Goal: Information Seeking & Learning: Learn about a topic

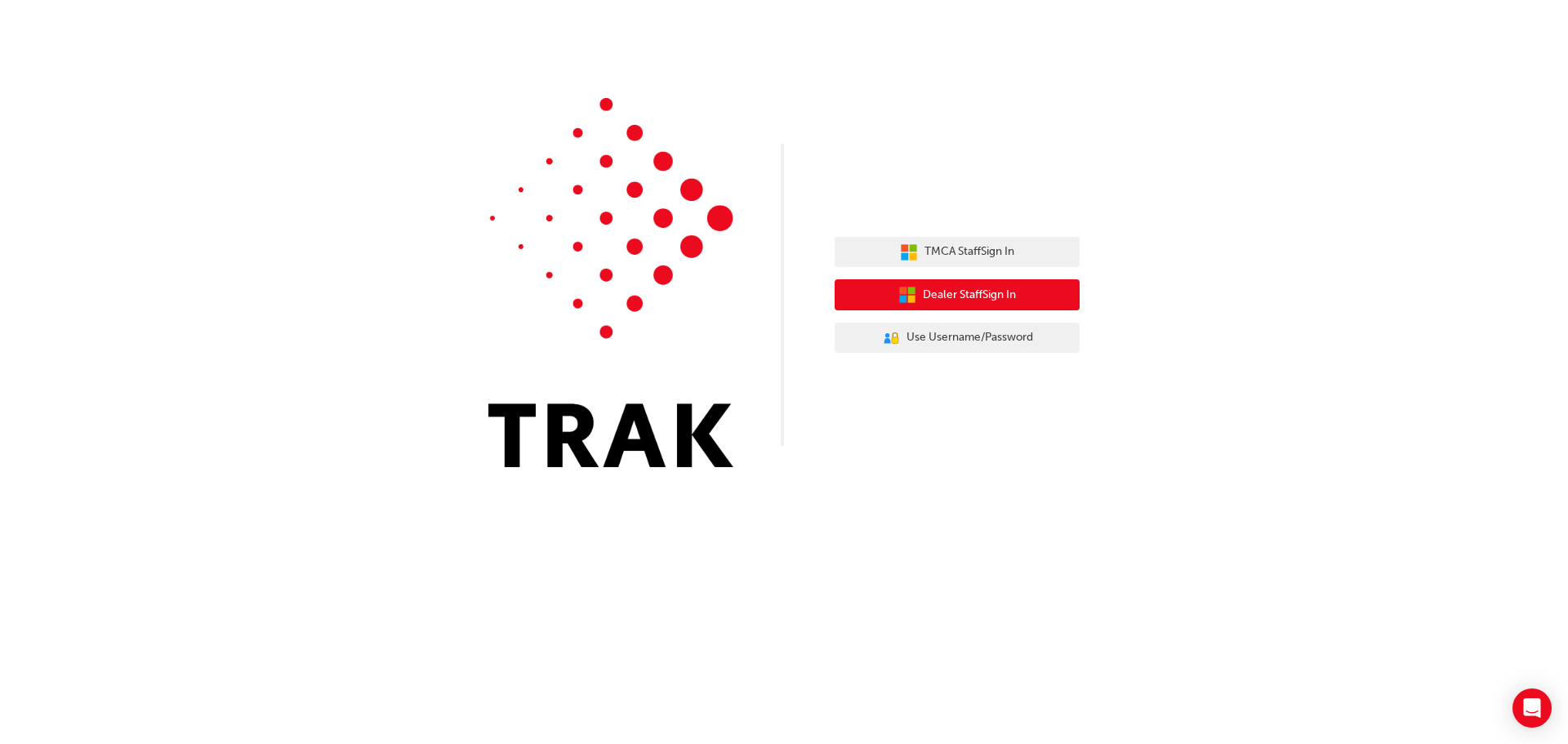
click at [974, 293] on span "Dealer Staff Sign In" at bounding box center [969, 294] width 93 height 19
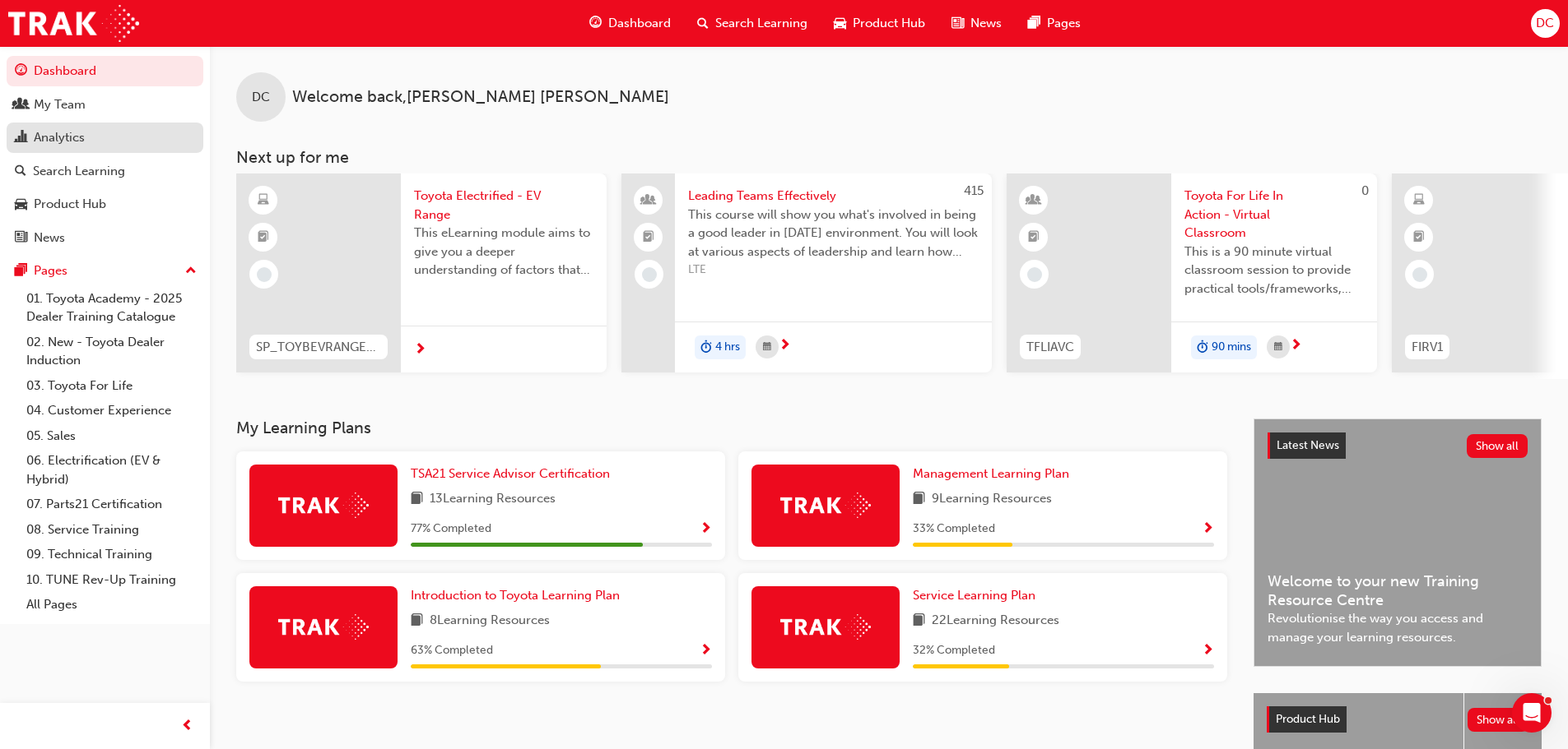
click at [66, 135] on div "Analytics" at bounding box center [59, 137] width 51 height 19
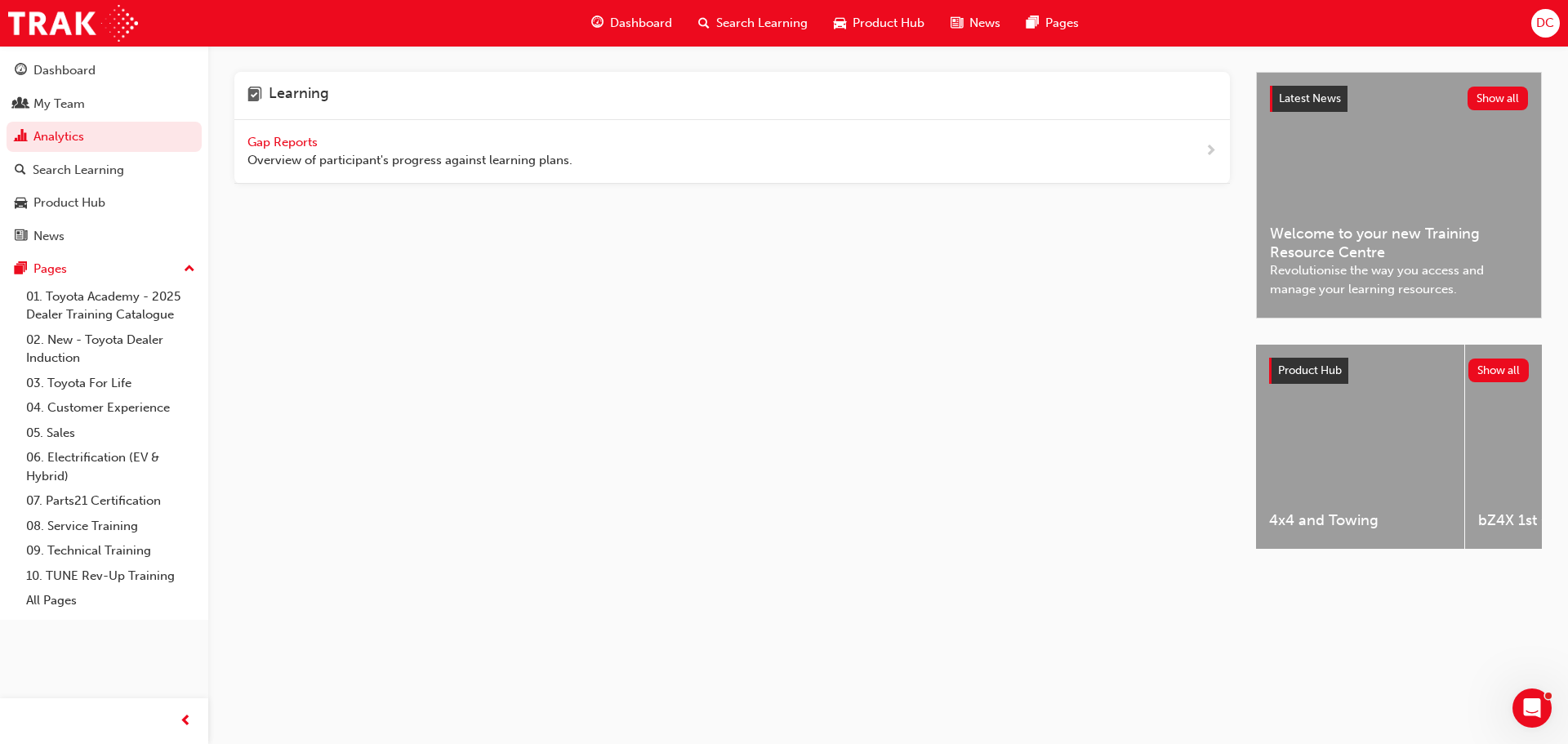
click at [273, 137] on span "Gap Reports" at bounding box center [284, 141] width 74 height 15
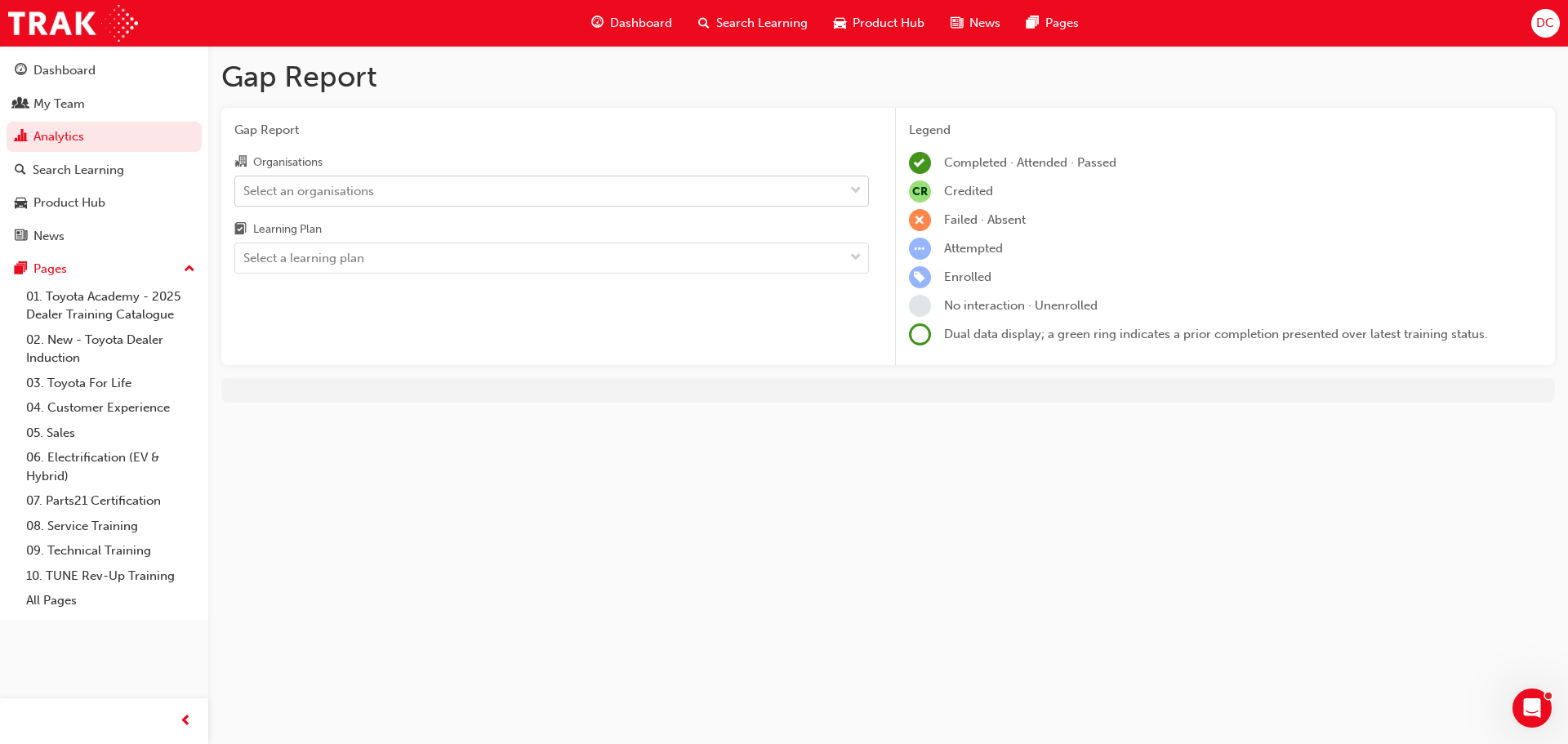
click at [350, 195] on div "Select an organisations" at bounding box center [308, 190] width 131 height 19
click at [245, 195] on input "Organisations Select an organisations" at bounding box center [244, 189] width 2 height 14
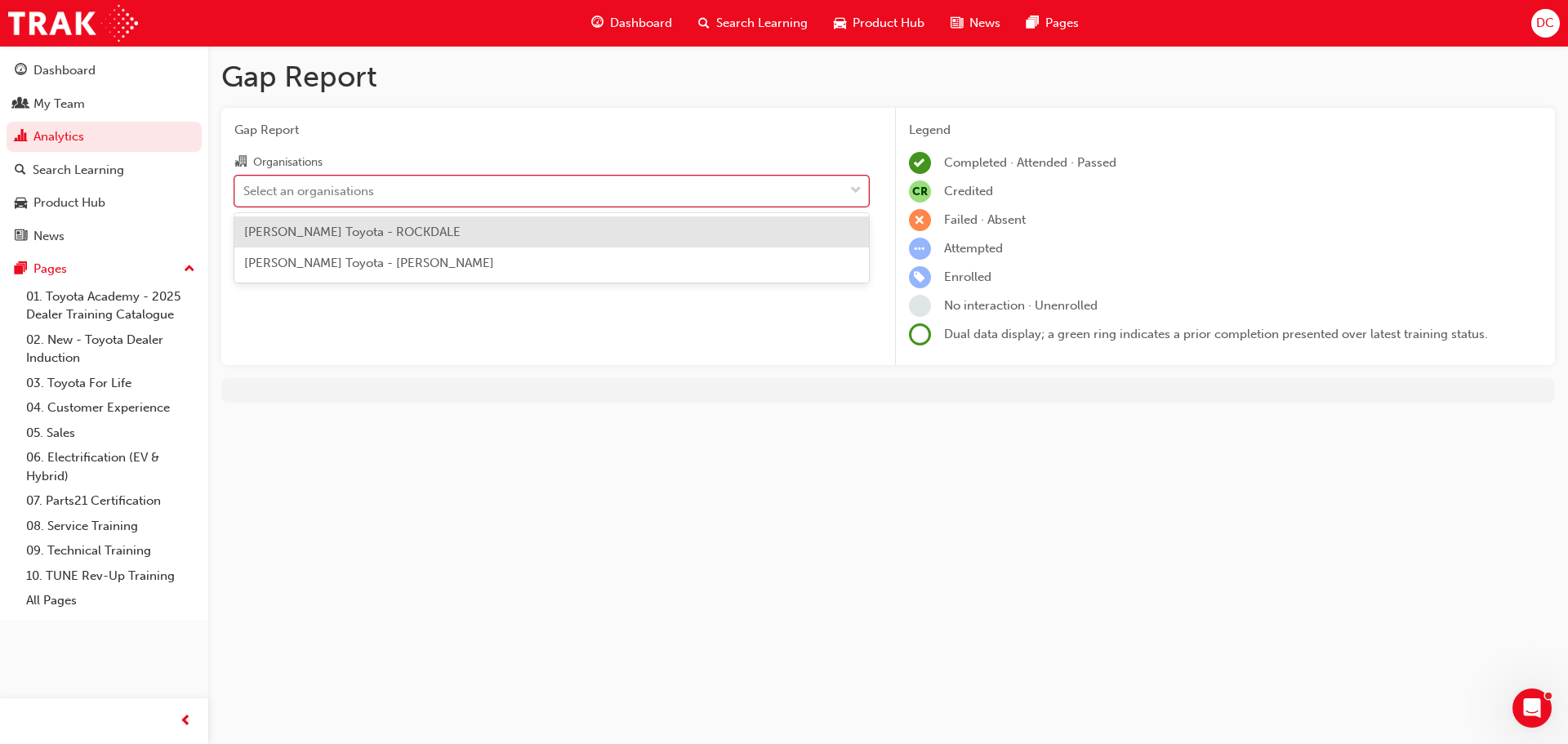
click at [351, 194] on div "Select an organisations" at bounding box center [308, 190] width 131 height 19
click at [245, 194] on input "Organisations option [PERSON_NAME] Toyota - ROCKDALE focused, 1 of 2. 2 results…" at bounding box center [244, 189] width 2 height 14
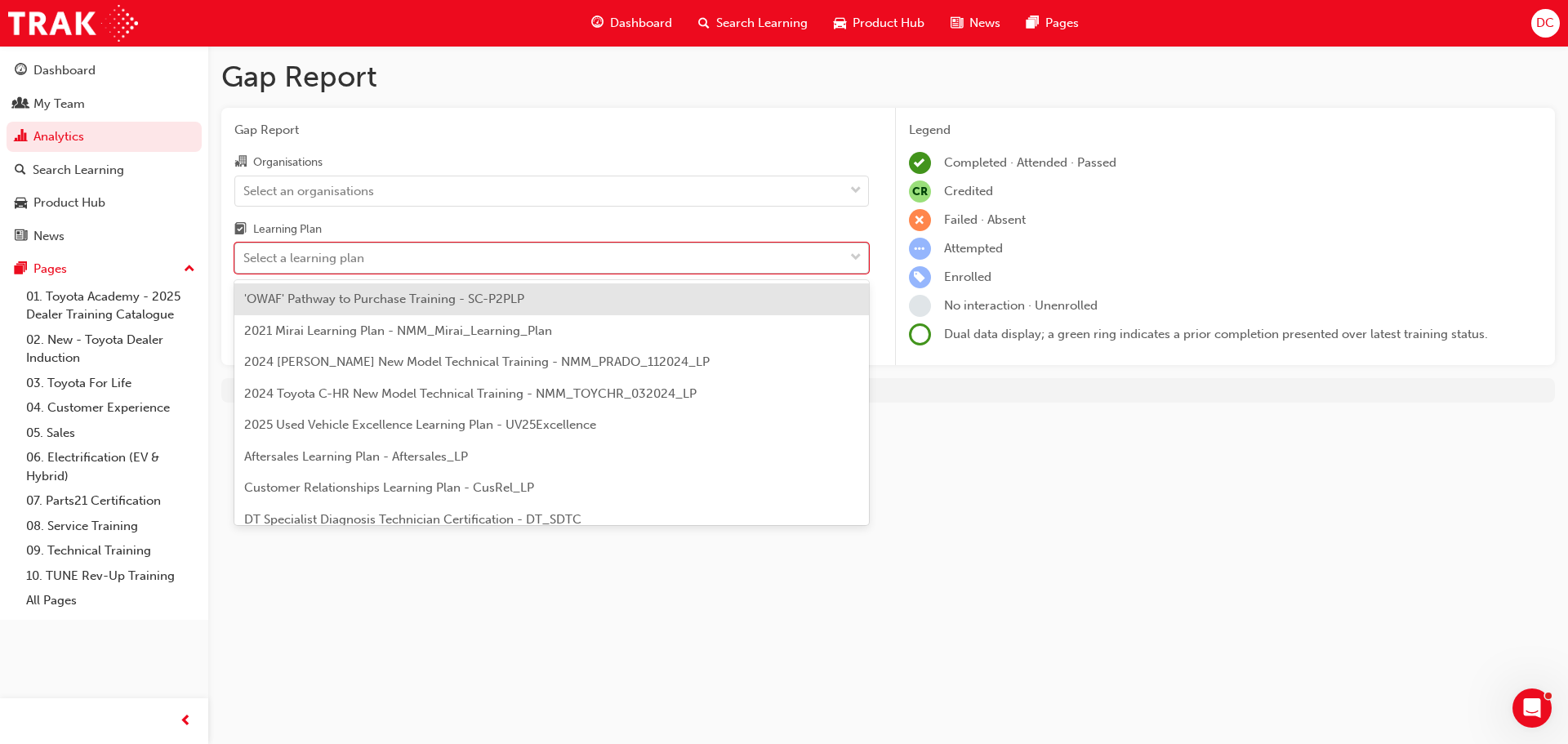
click at [353, 256] on div "Select a learning plan" at bounding box center [303, 258] width 121 height 19
click at [245, 256] on input "Learning Plan option 'OWAF' Pathway to Purchase Training - SC-P2PLP focused, 1 …" at bounding box center [244, 258] width 2 height 14
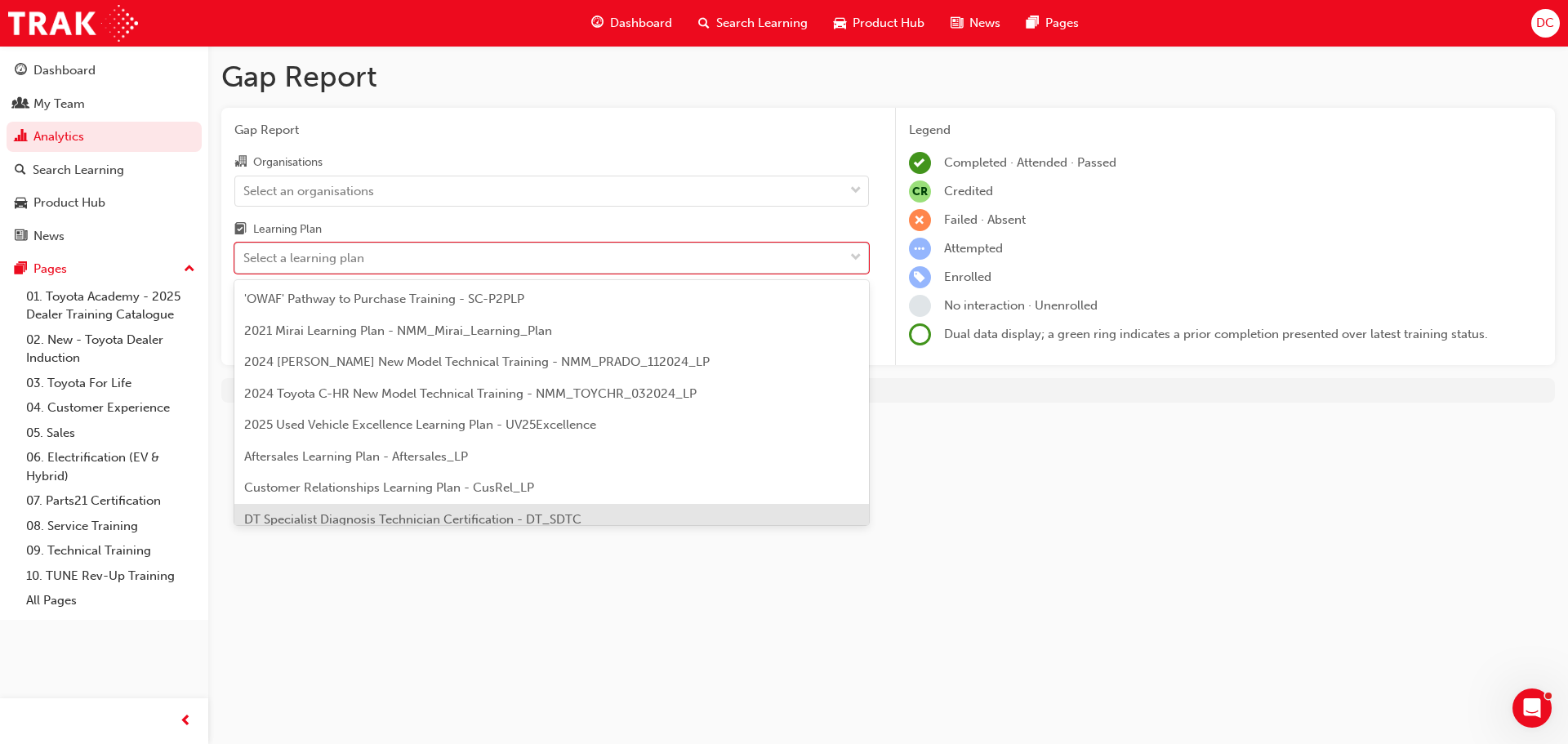
click at [358, 514] on span "DT Specialist Diagnosis Technician Certification - DT_SDTC" at bounding box center [413, 519] width 338 height 15
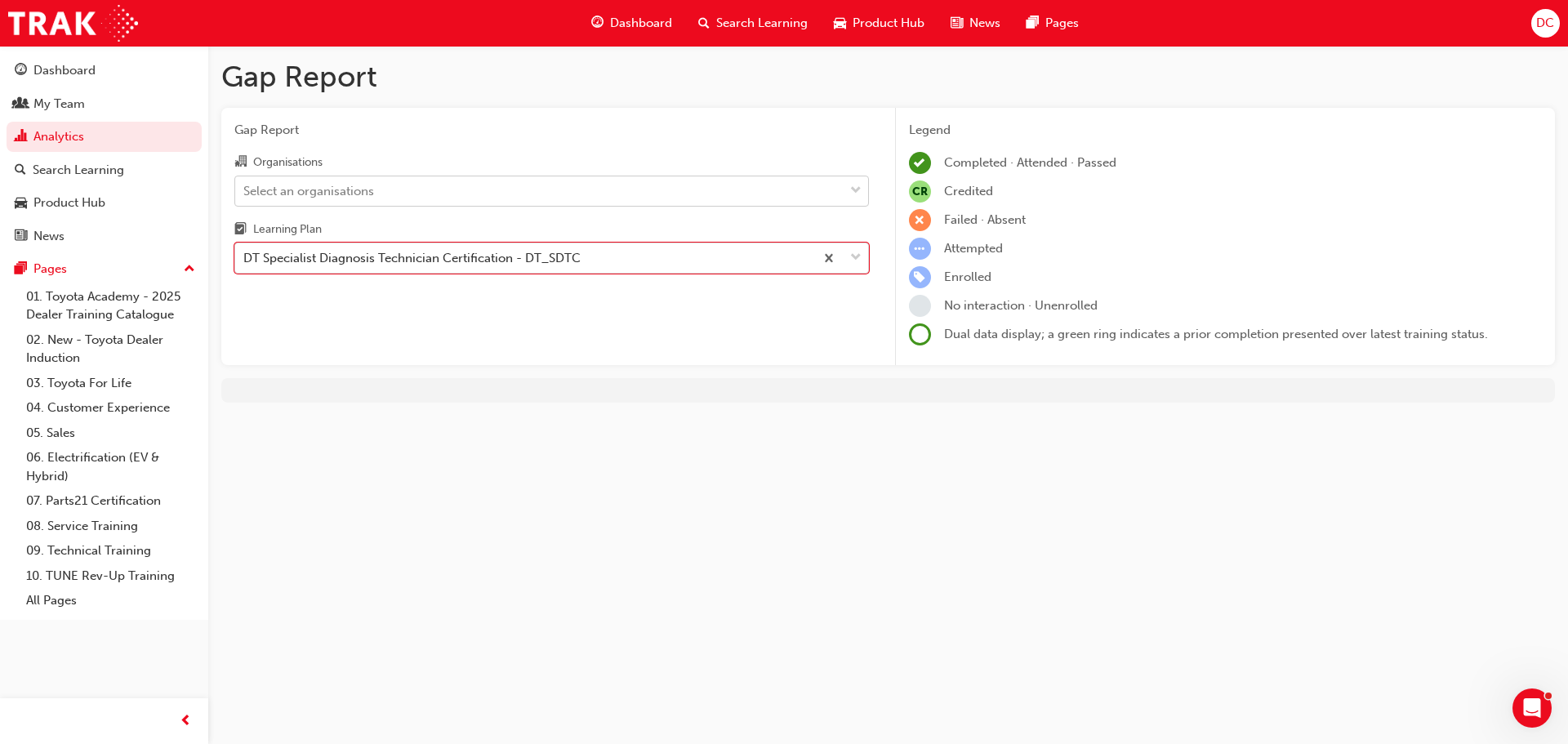
click at [388, 194] on div "Select an organisations" at bounding box center [540, 190] width 608 height 28
click at [245, 194] on input "Organisations Select an organisations" at bounding box center [244, 189] width 2 height 14
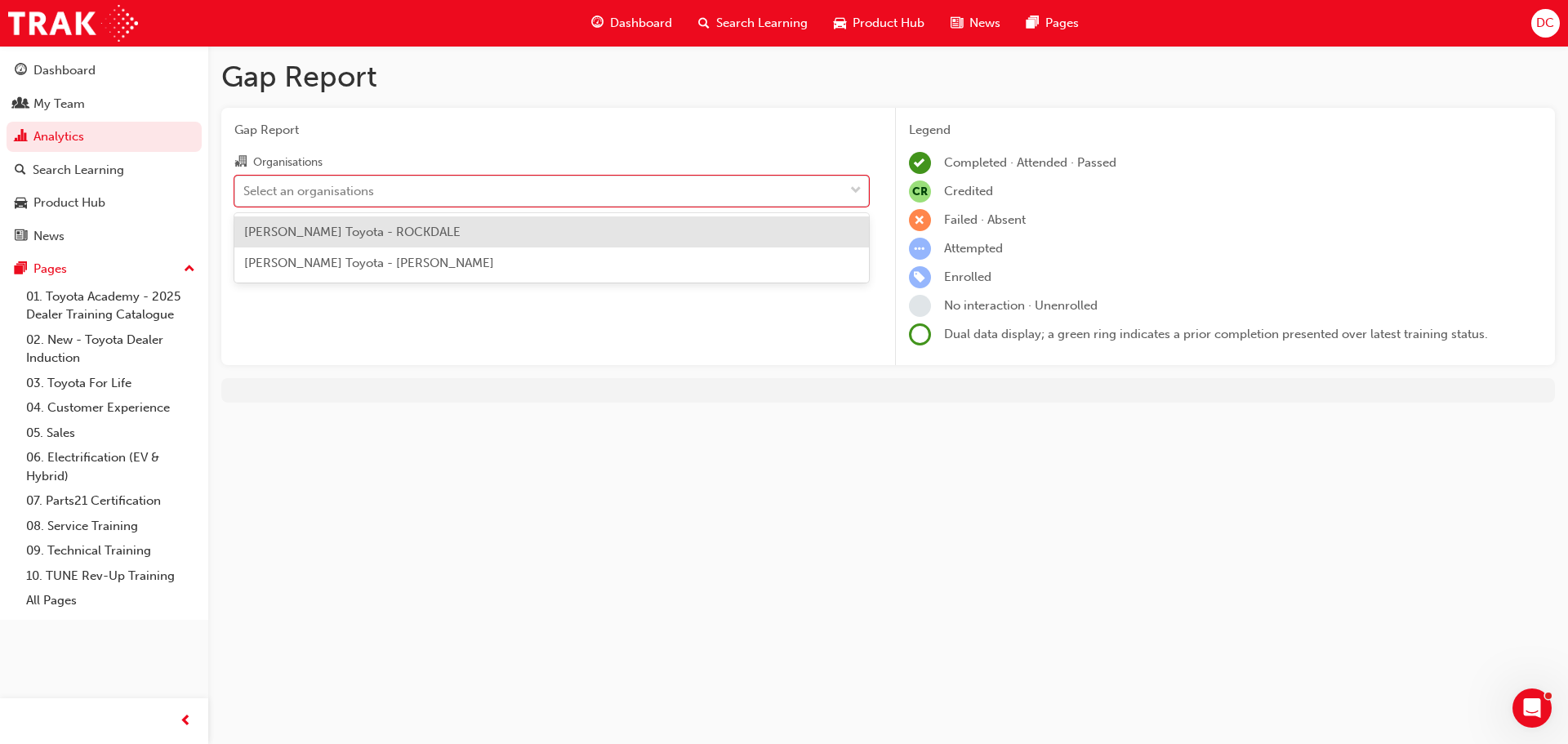
click at [376, 229] on span "[PERSON_NAME] Toyota - ROCKDALE" at bounding box center [352, 232] width 217 height 15
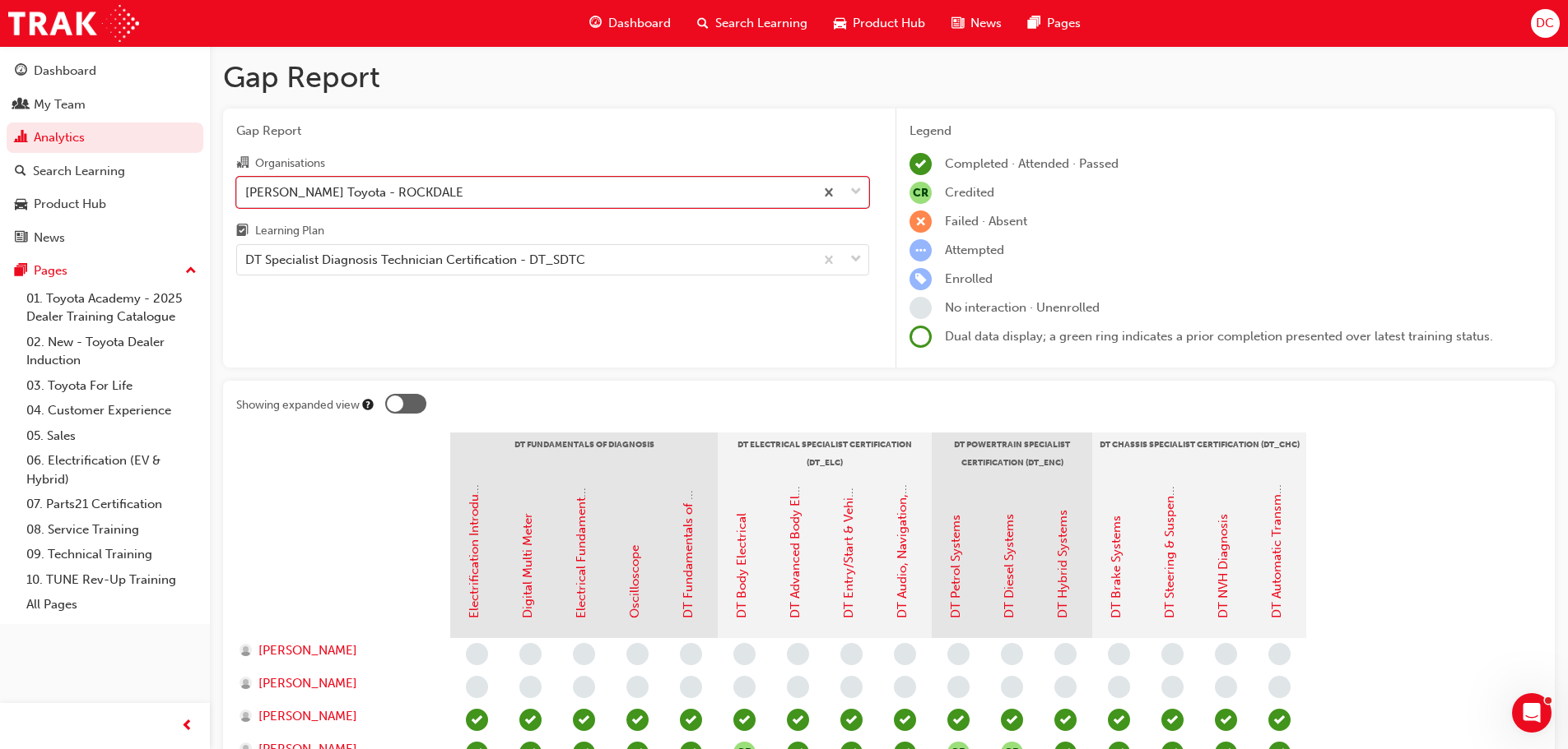
click at [528, 189] on div "[PERSON_NAME] Toyota - ROCKDALE" at bounding box center [526, 192] width 577 height 29
click at [247, 189] on input "Organisations option [PERSON_NAME] Toyota - ROCKDALE, selected. 0 results avail…" at bounding box center [246, 191] width 2 height 14
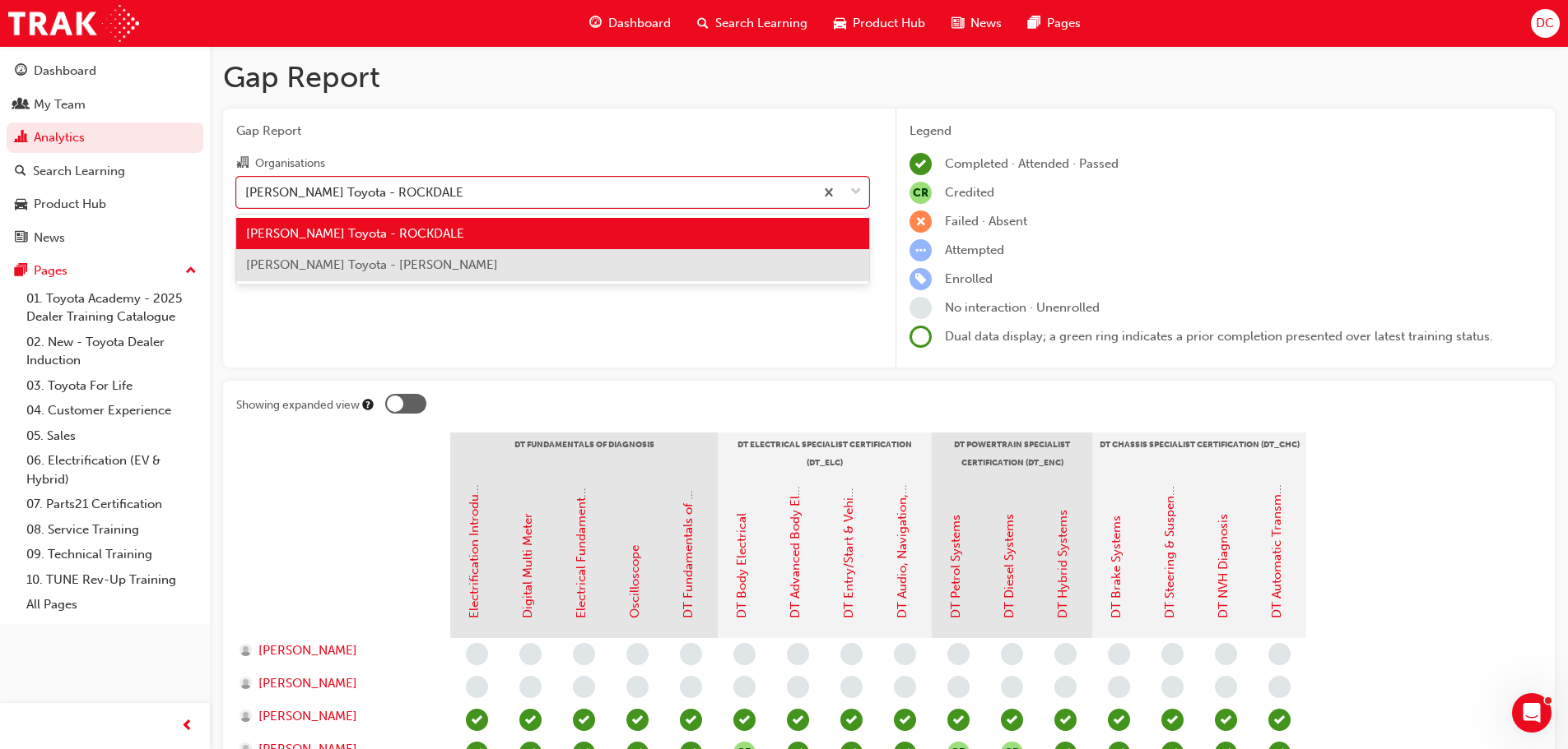
click at [470, 264] on div "[PERSON_NAME] Toyota - [PERSON_NAME]" at bounding box center [553, 265] width 633 height 32
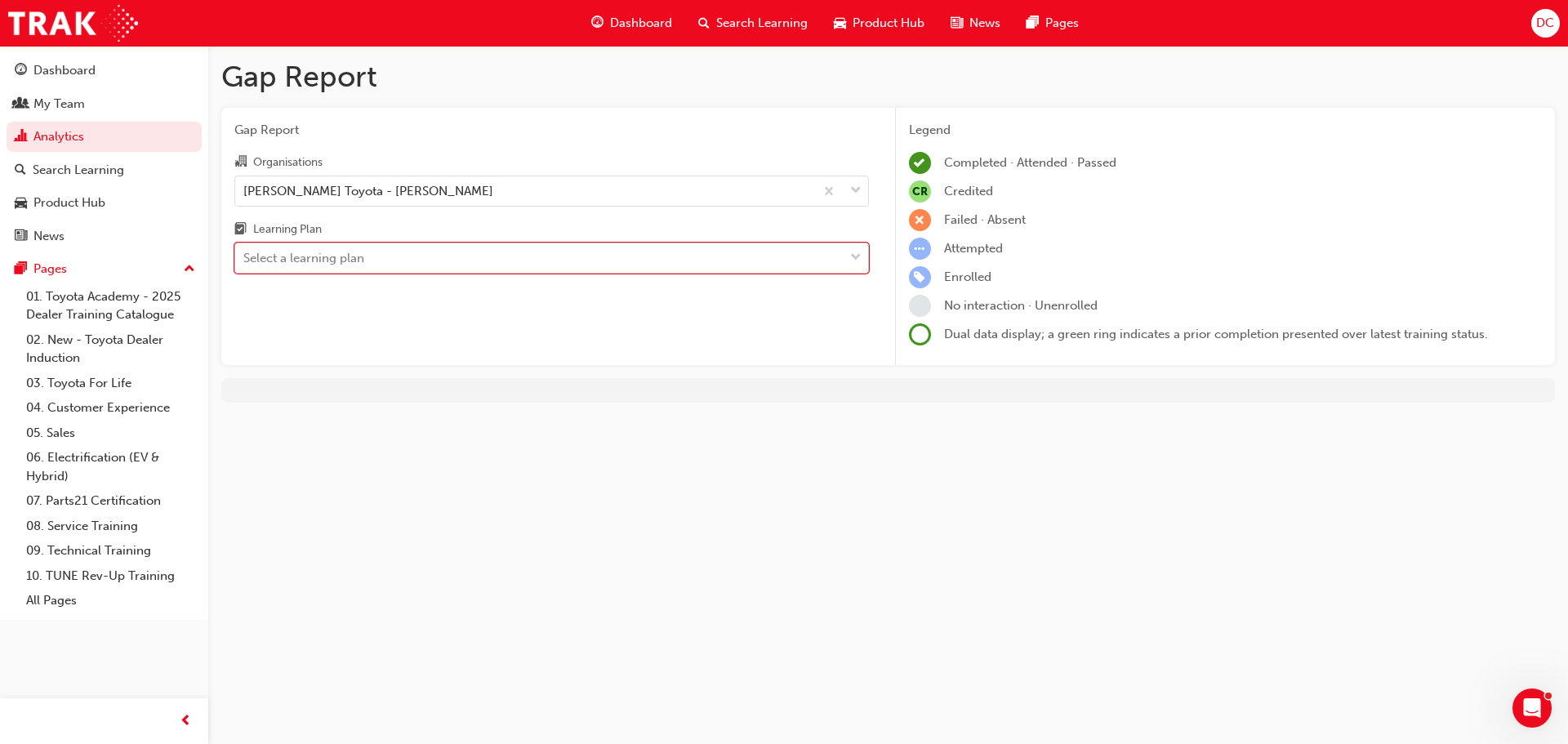
click at [516, 266] on div "Select a learning plan" at bounding box center [540, 258] width 608 height 28
click at [245, 265] on input "Learning Plan option DT Specialist Diagnosis Technician Certification - DT_SDTC…" at bounding box center [244, 258] width 2 height 14
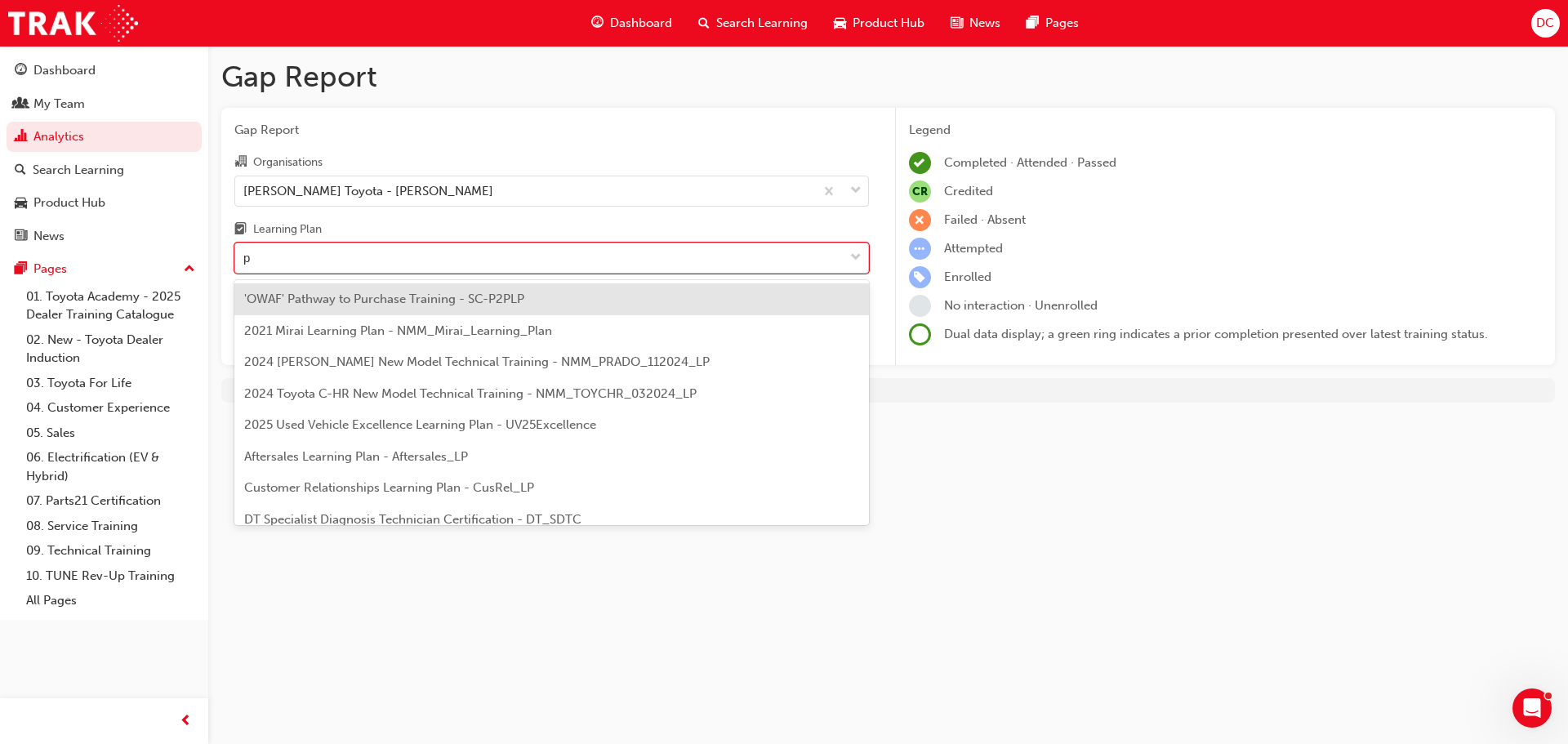
type input "pt"
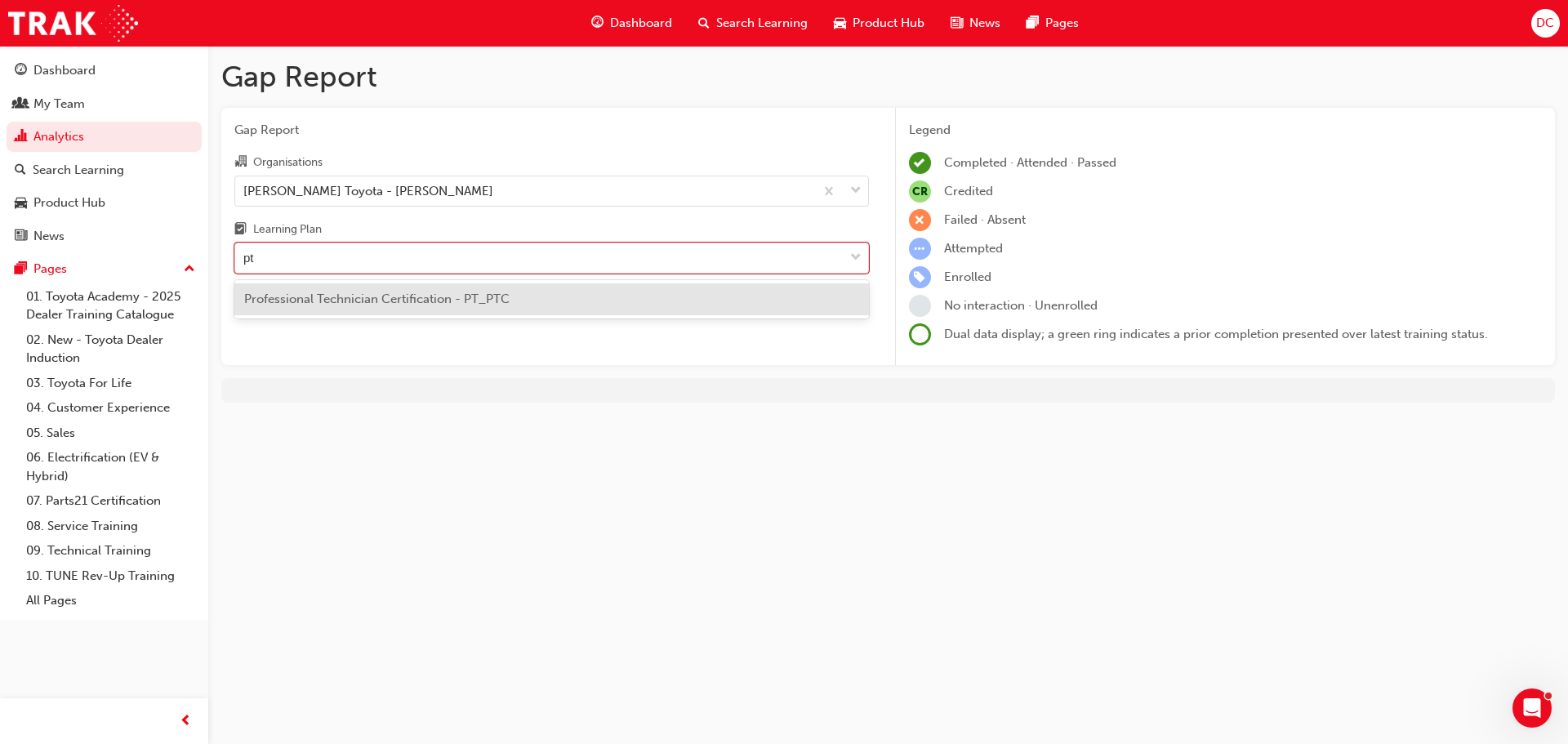
click at [498, 298] on span "Professional Technician Certification - PT_PTC" at bounding box center [377, 298] width 266 height 15
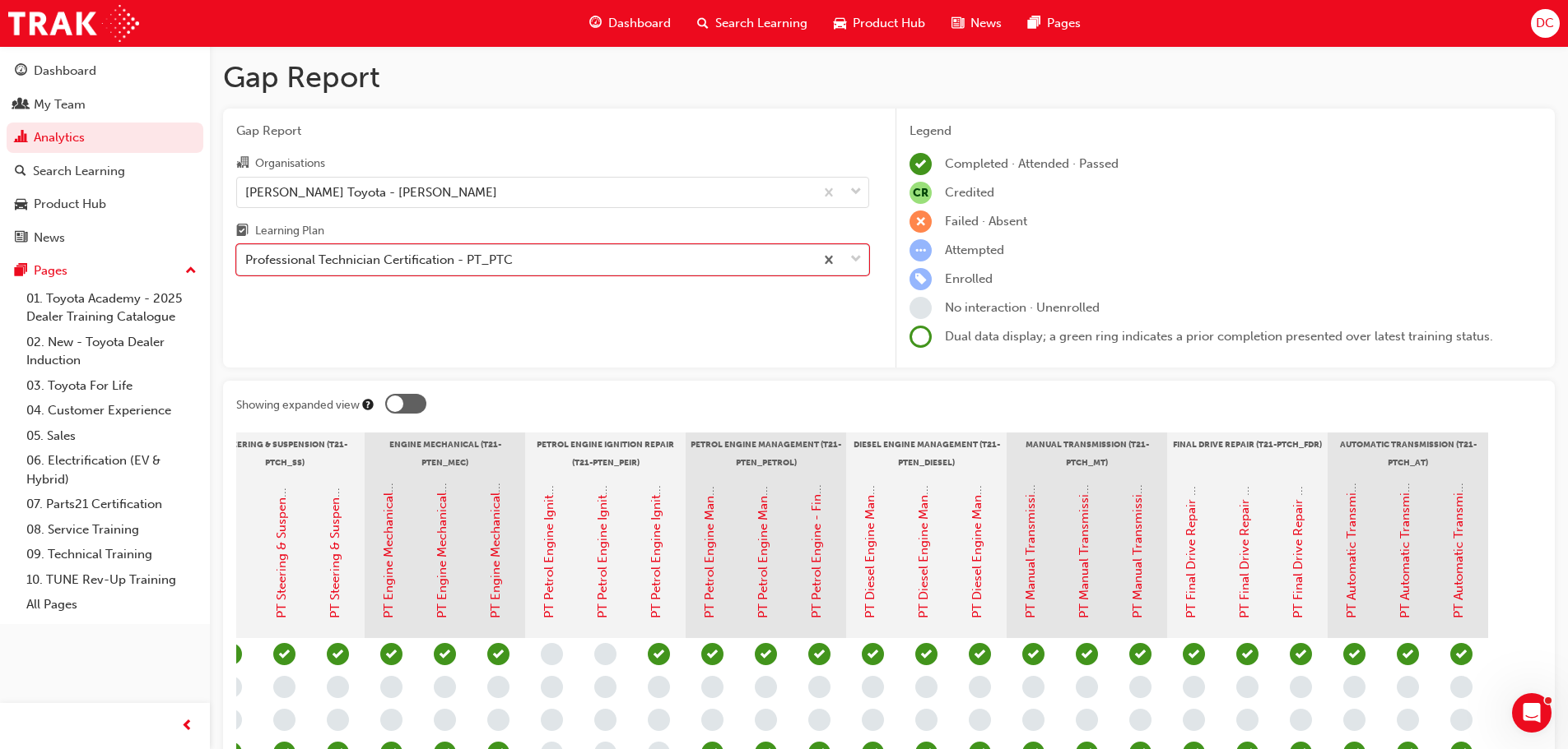
click at [392, 406] on div at bounding box center [394, 403] width 17 height 17
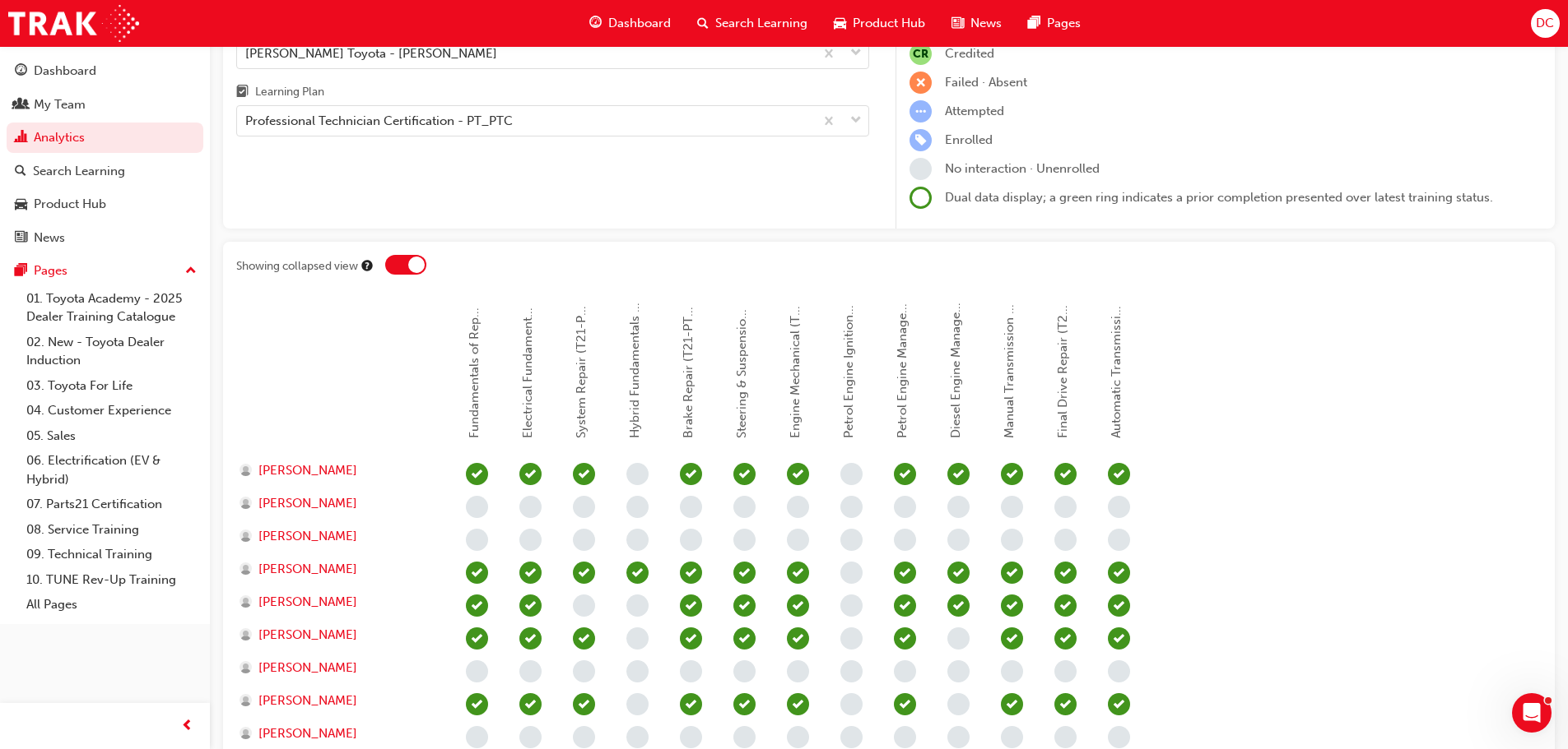
scroll to position [164, 0]
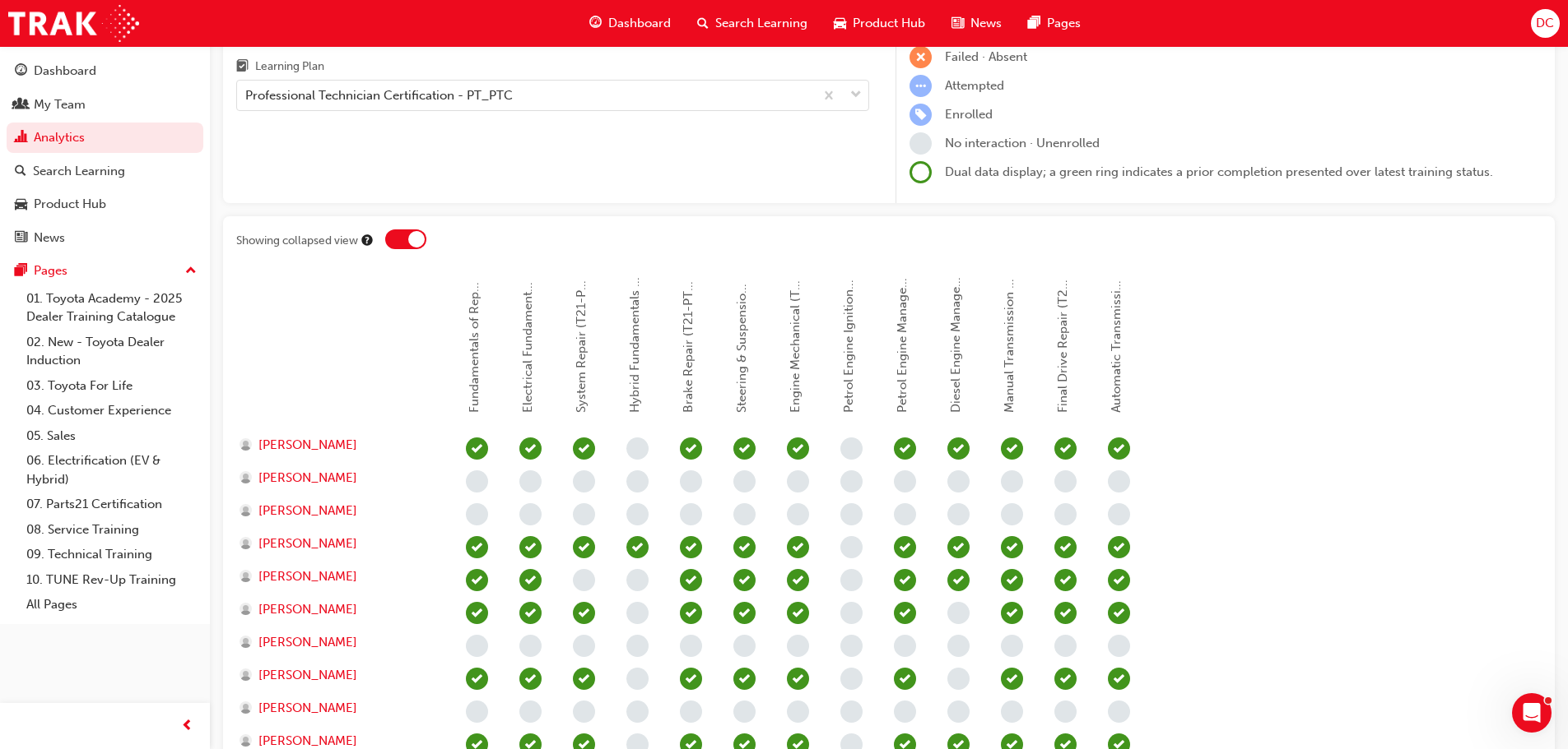
click at [413, 243] on div at bounding box center [416, 239] width 17 height 17
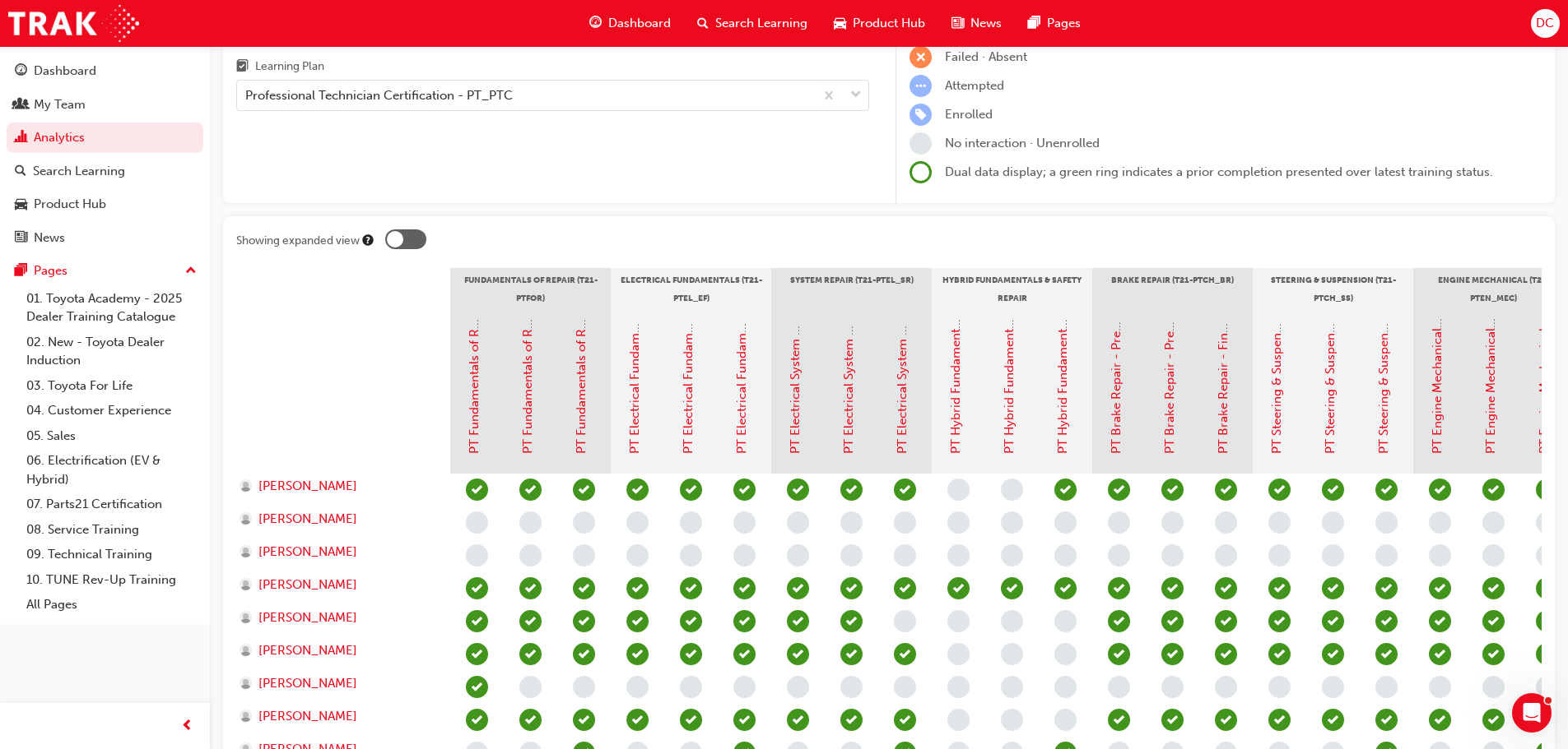
click at [403, 245] on div at bounding box center [406, 239] width 42 height 20
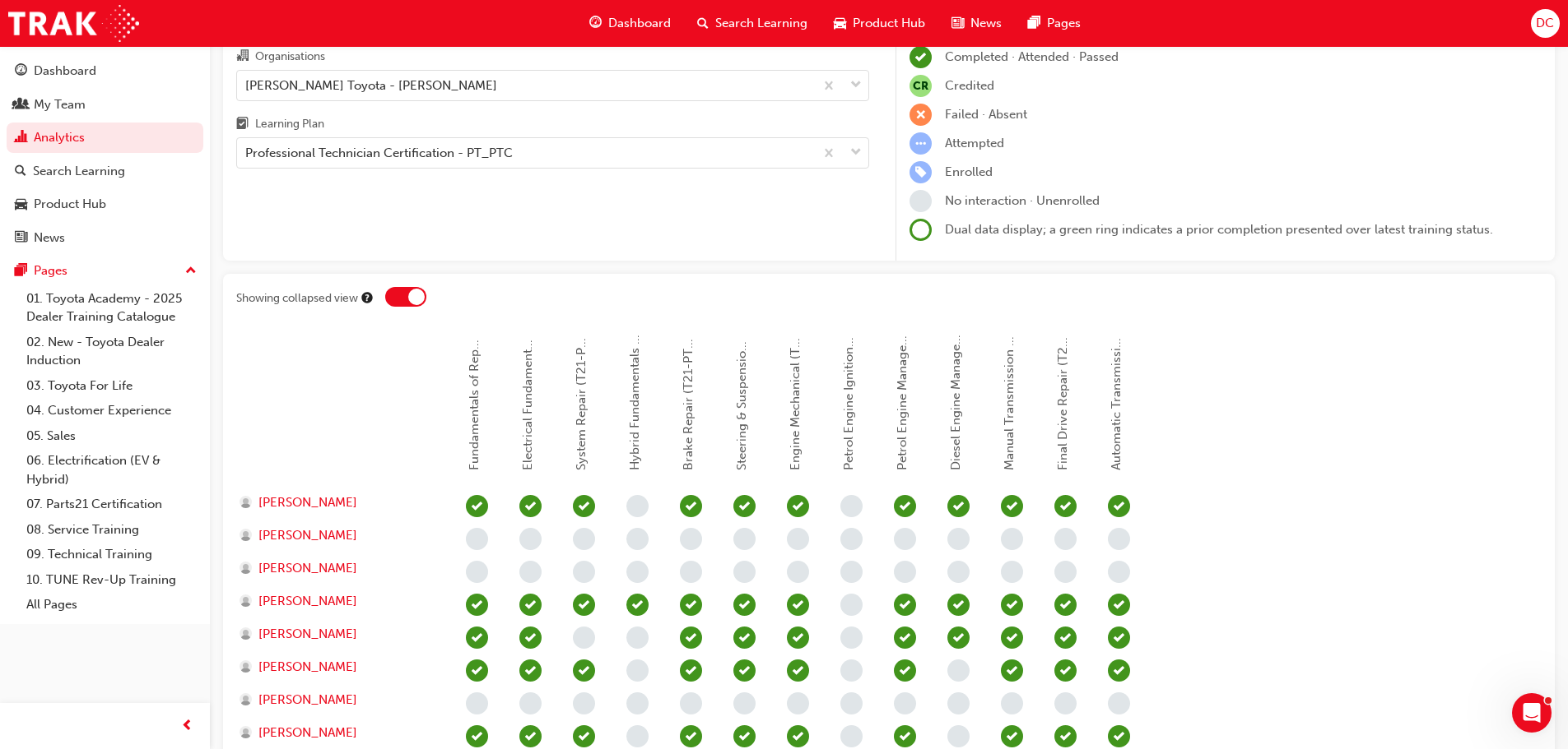
scroll to position [0, 0]
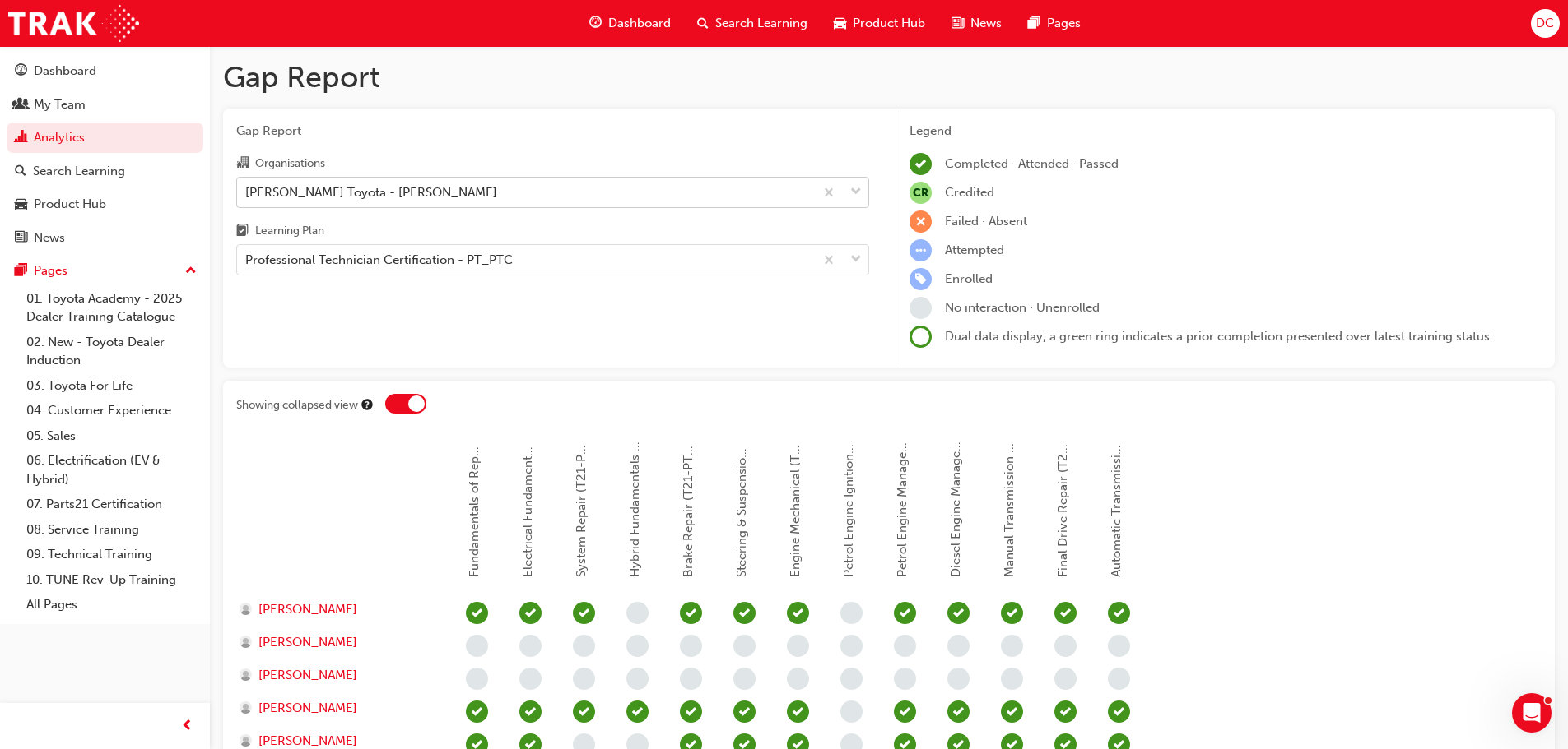
click at [857, 194] on span "down-icon" at bounding box center [856, 193] width 12 height 22
click at [247, 194] on input "Organisations [PERSON_NAME] Toyota - [PERSON_NAME]" at bounding box center [246, 191] width 2 height 14
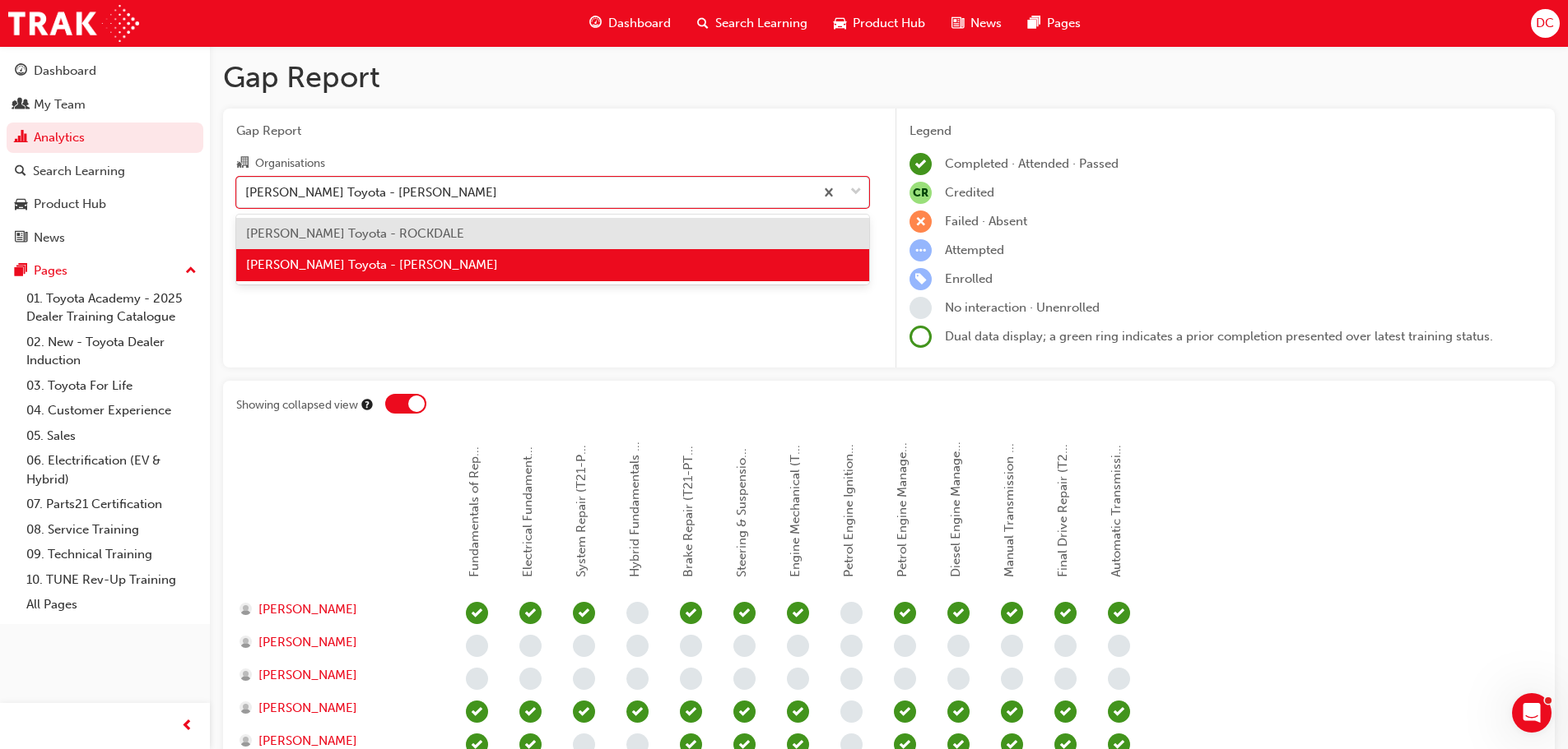
click at [402, 233] on span "[PERSON_NAME] Toyota - ROCKDALE" at bounding box center [355, 233] width 218 height 15
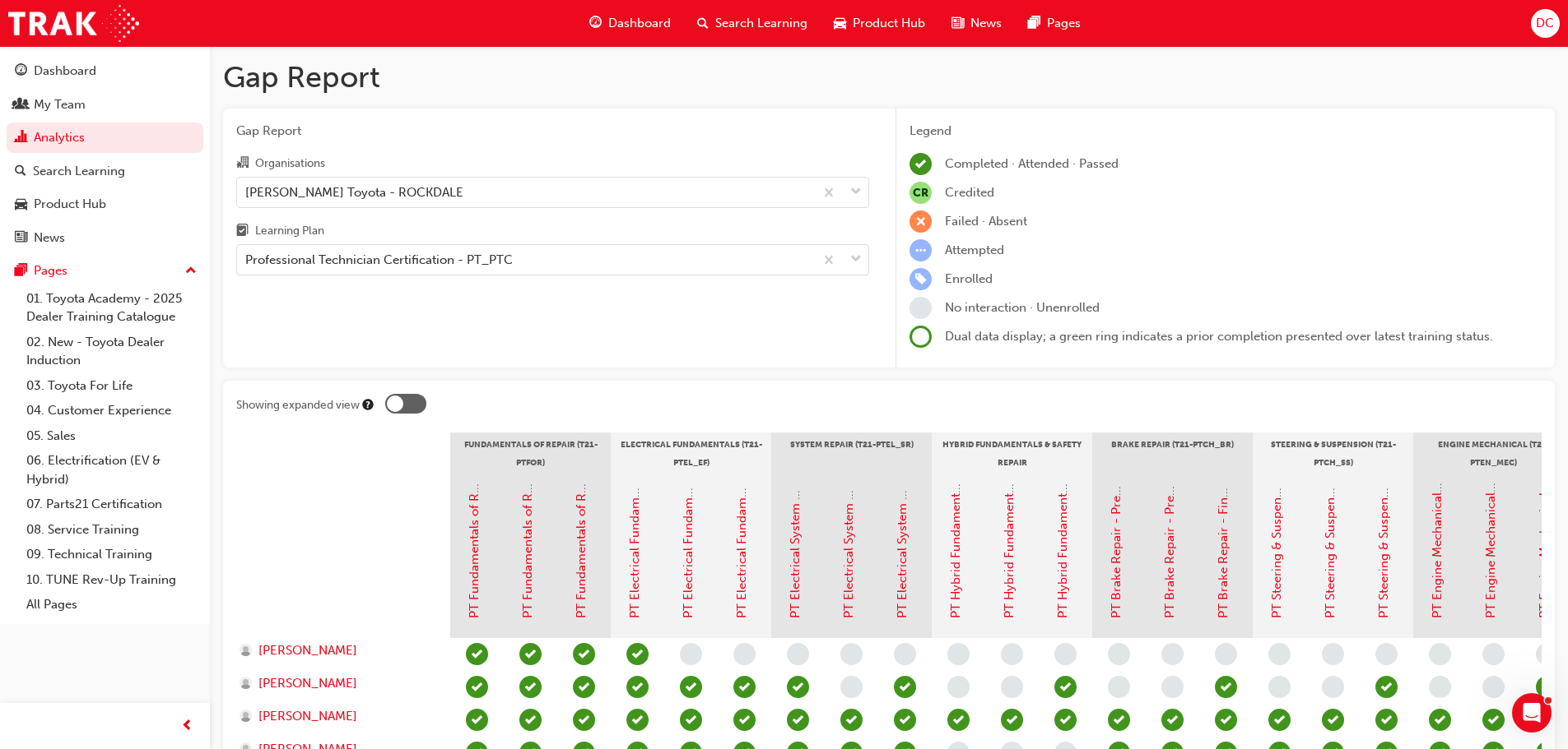
drag, startPoint x: 418, startPoint y: 395, endPoint x: 405, endPoint y: 419, distance: 27.3
click at [417, 395] on div at bounding box center [406, 404] width 42 height 20
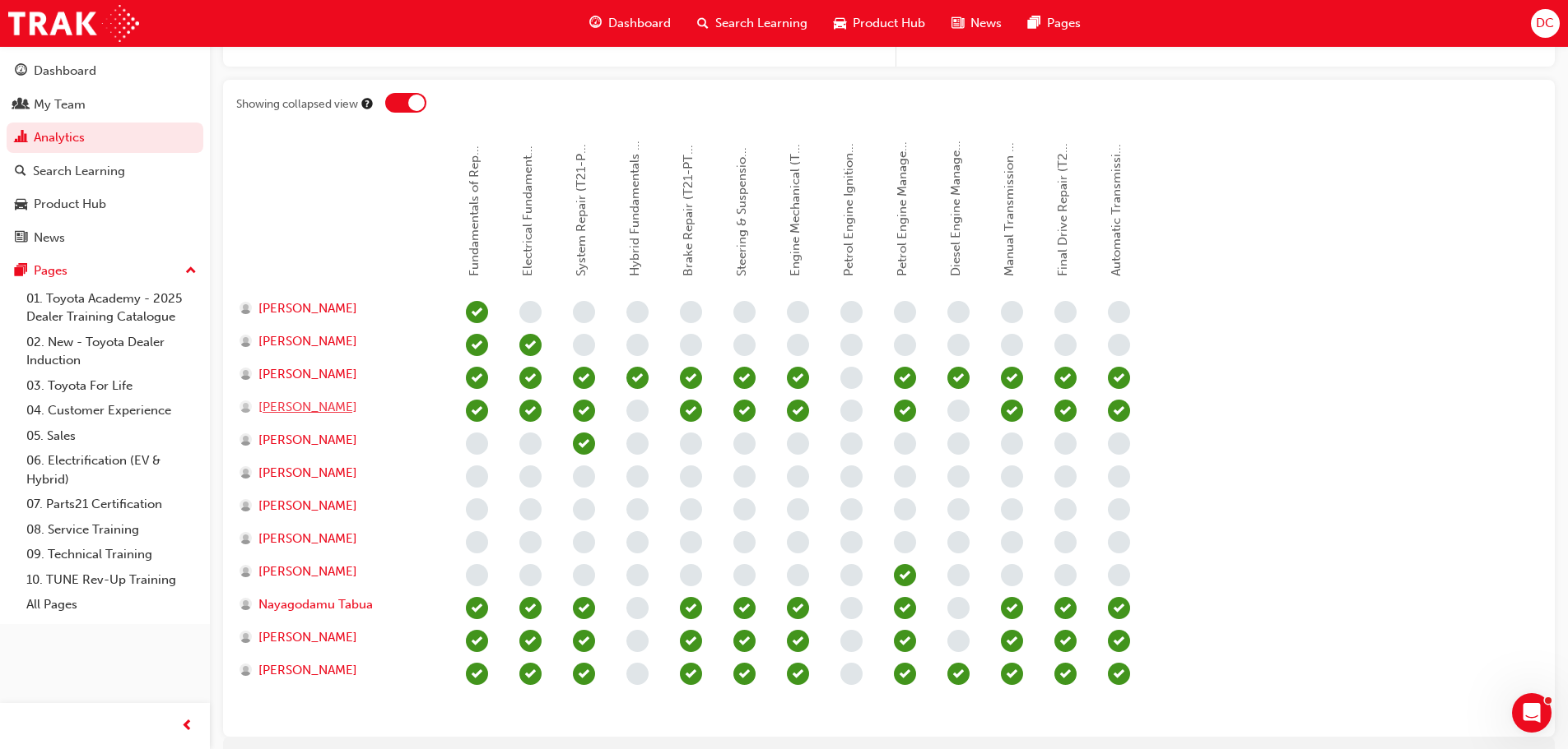
scroll to position [329, 0]
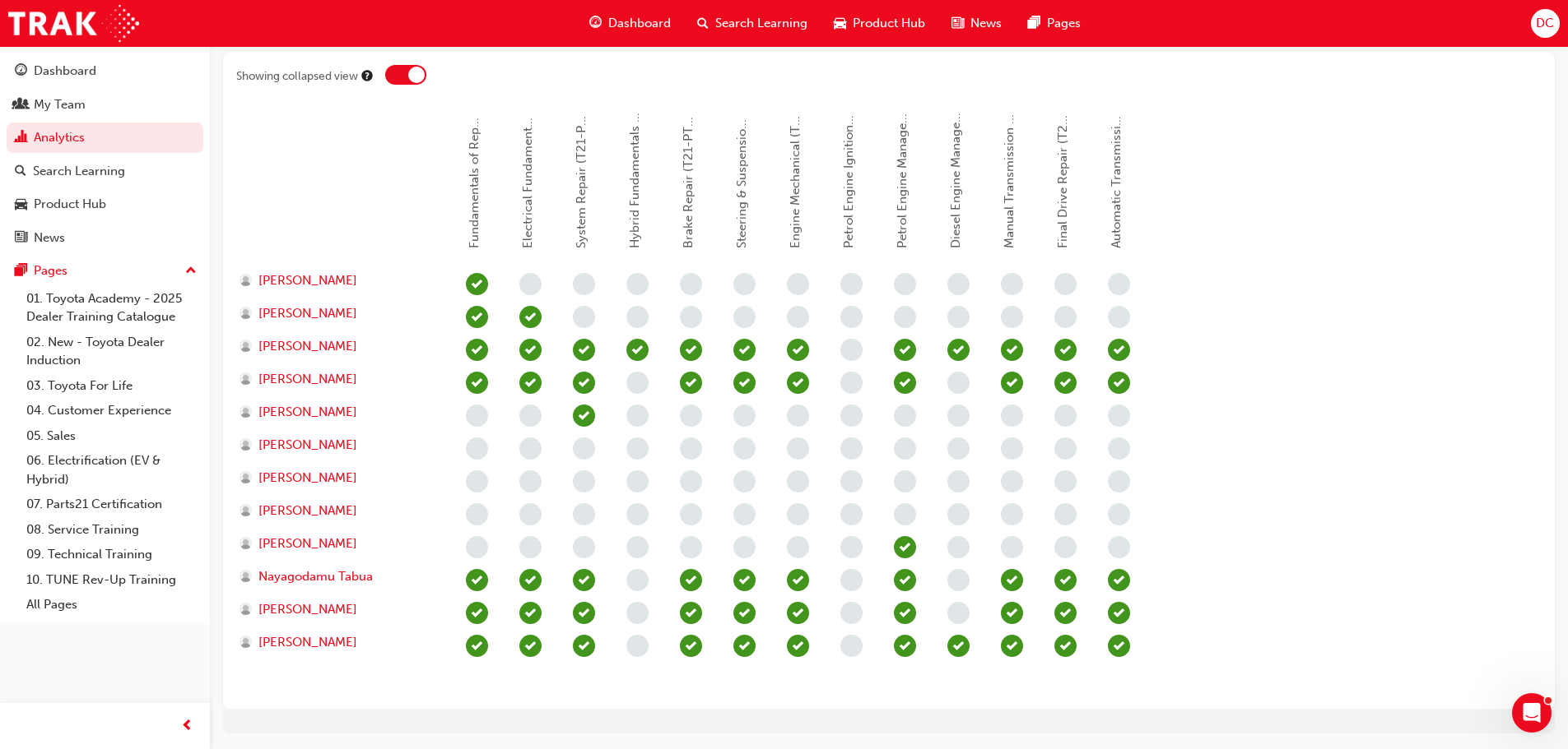
click at [415, 79] on div at bounding box center [416, 74] width 17 height 17
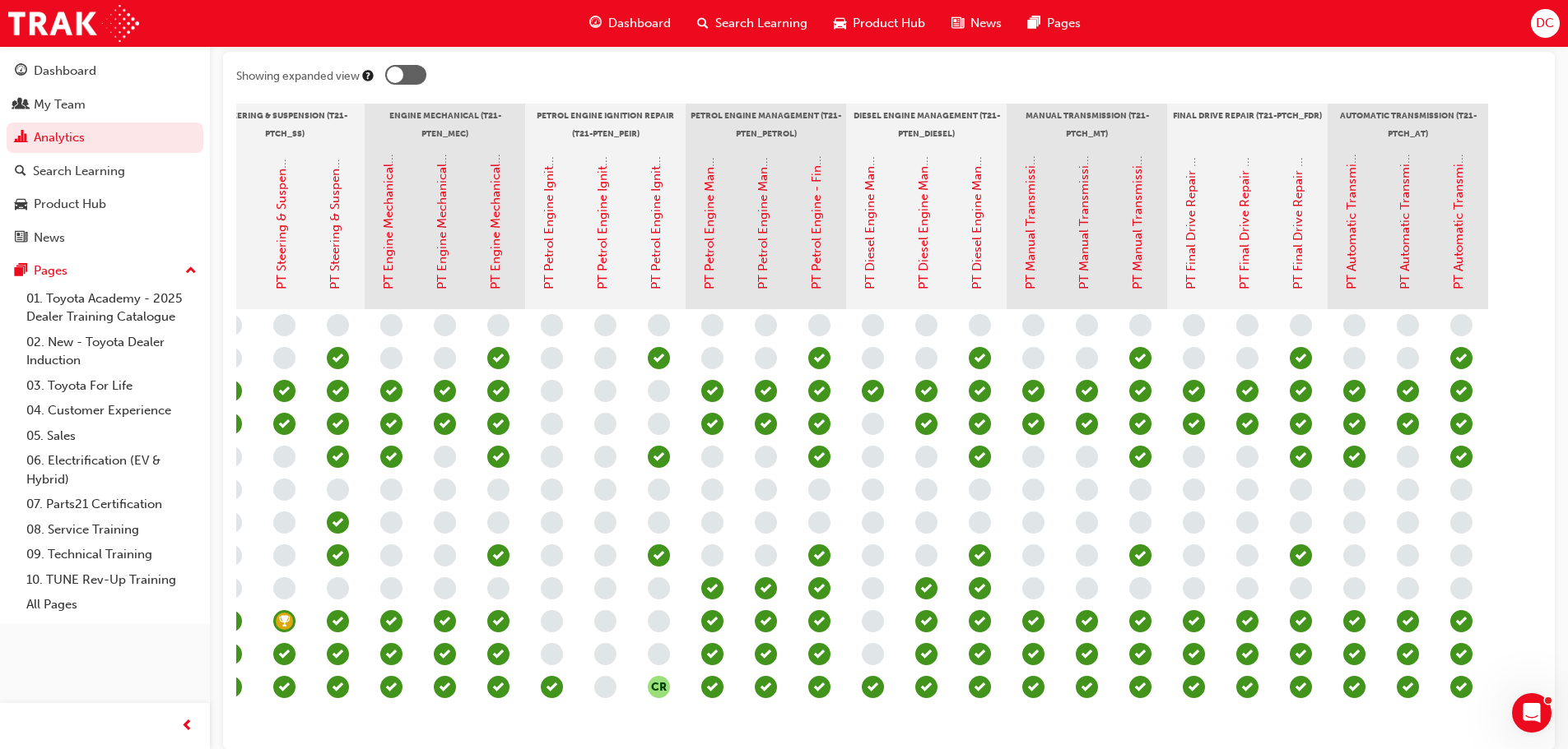
scroll to position [0, 0]
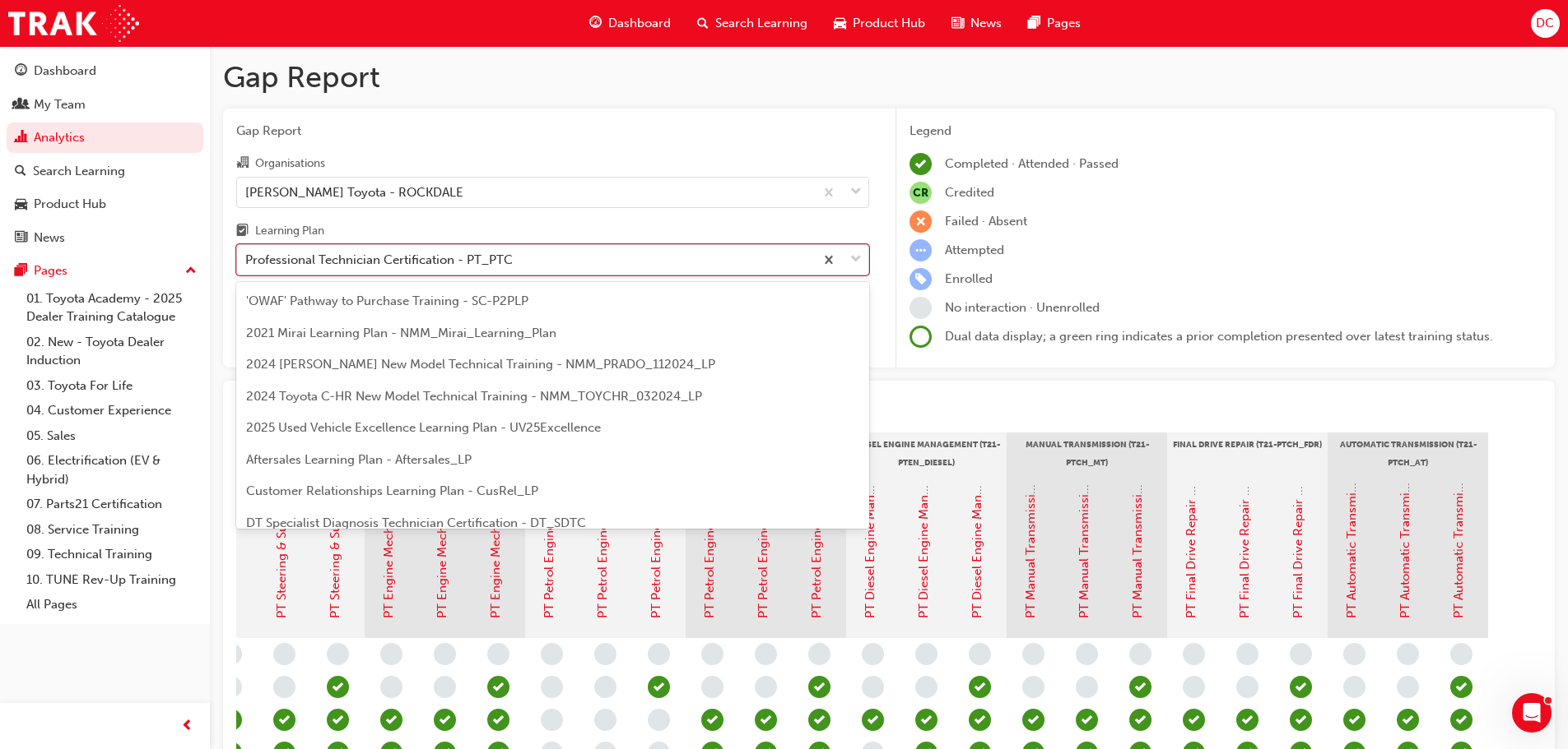
click at [861, 260] on span "down-icon" at bounding box center [856, 260] width 12 height 22
click at [247, 260] on input "Learning Plan option Professional Technician Certification - PT_PTC, selected. …" at bounding box center [246, 260] width 2 height 14
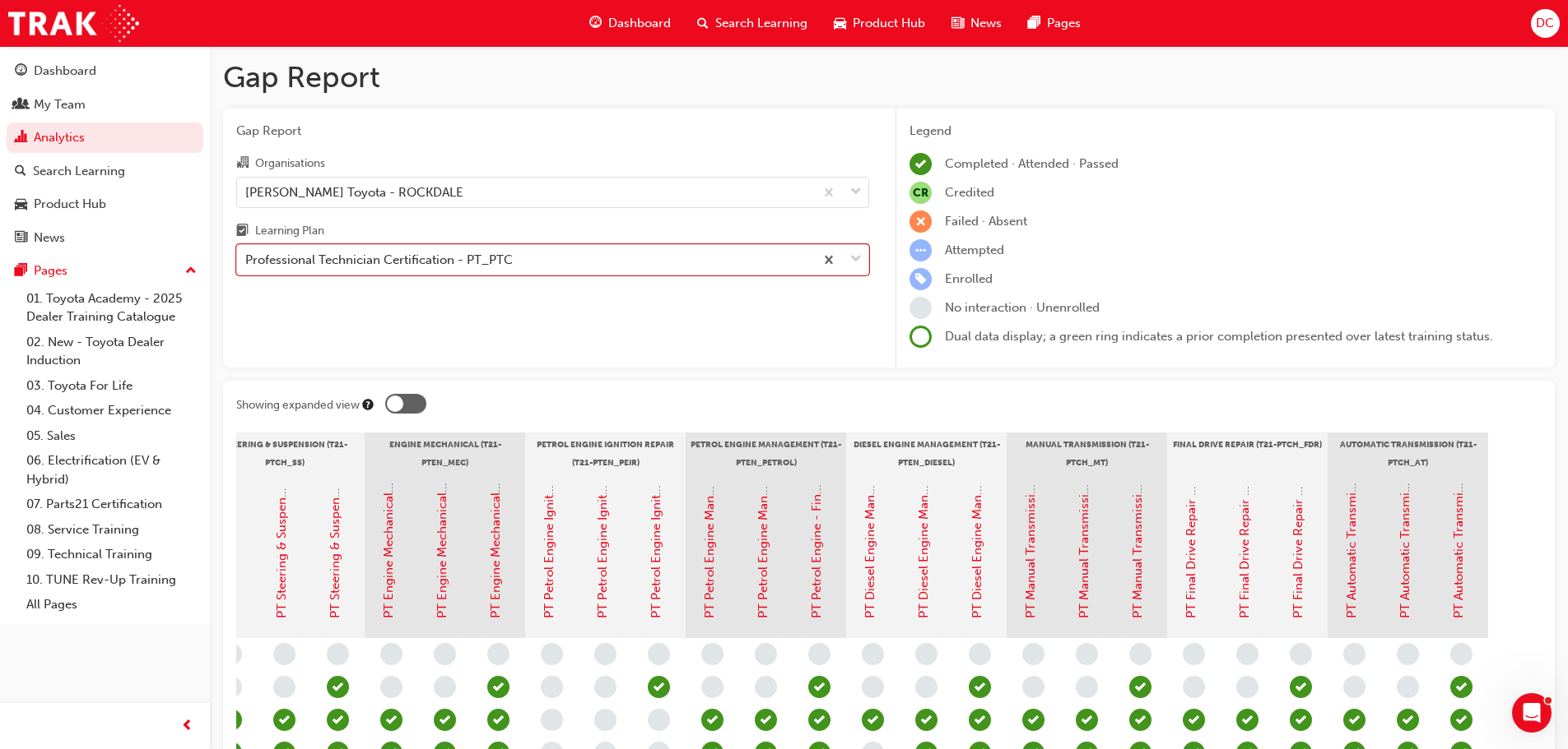
drag, startPoint x: 520, startPoint y: 258, endPoint x: 0, endPoint y: 318, distance: 523.5
click at [0, 318] on div "Dashboard My Team Analytics Search Learning Product Hub News Pages Pages 01. To…" at bounding box center [784, 585] width 1568 height 1171
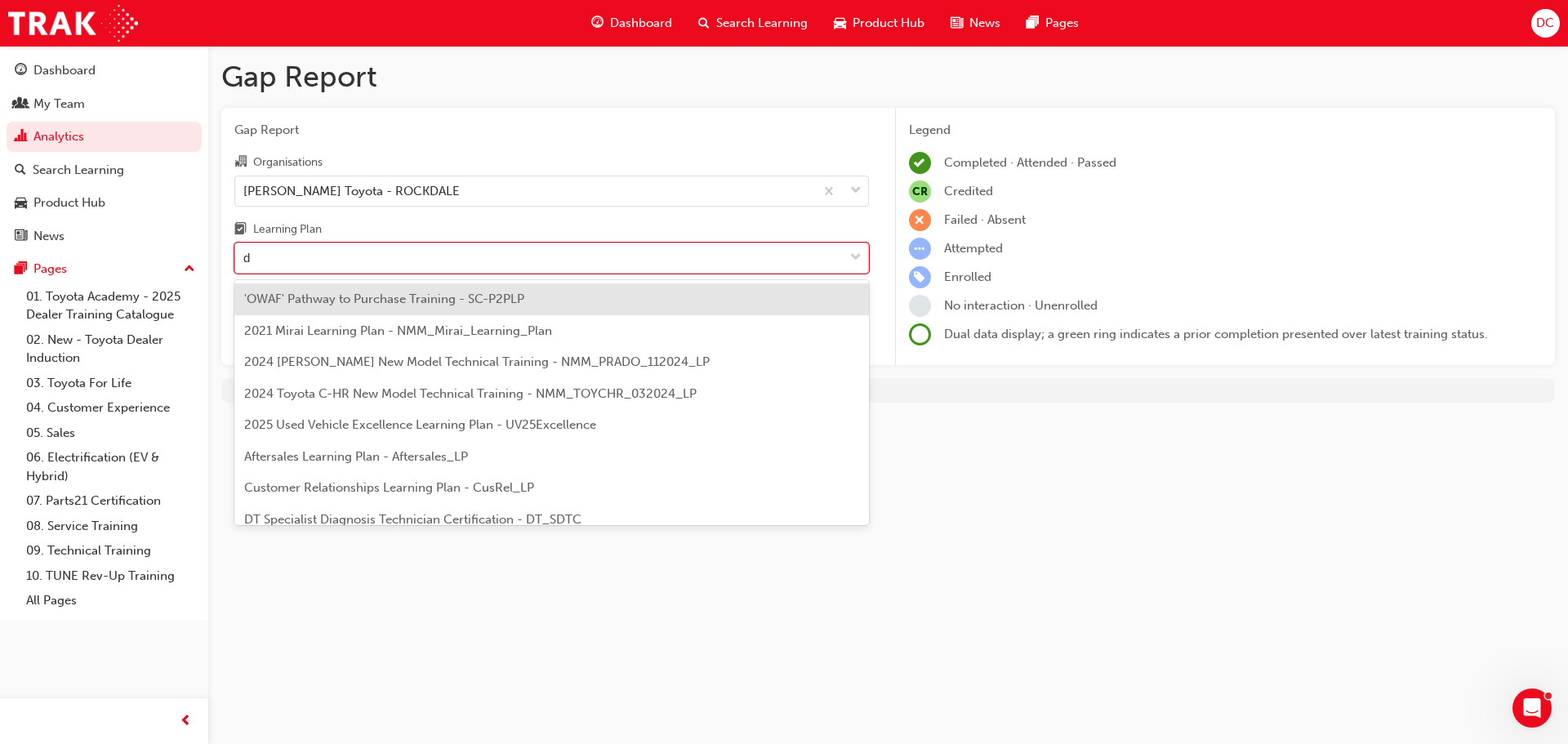
type input "dt"
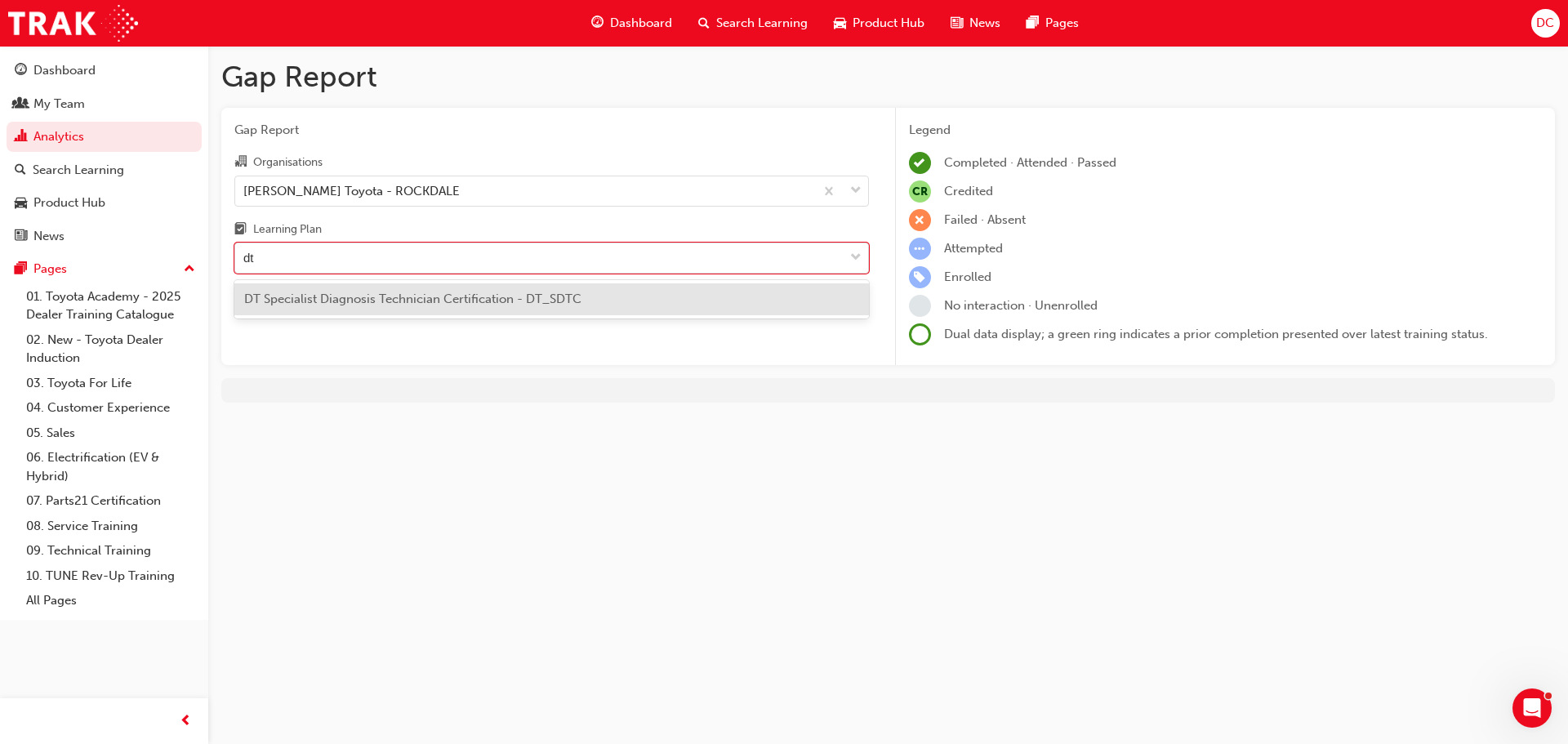
click at [572, 305] on span "DT Specialist Diagnosis Technician Certification - DT_SDTC" at bounding box center [413, 298] width 338 height 15
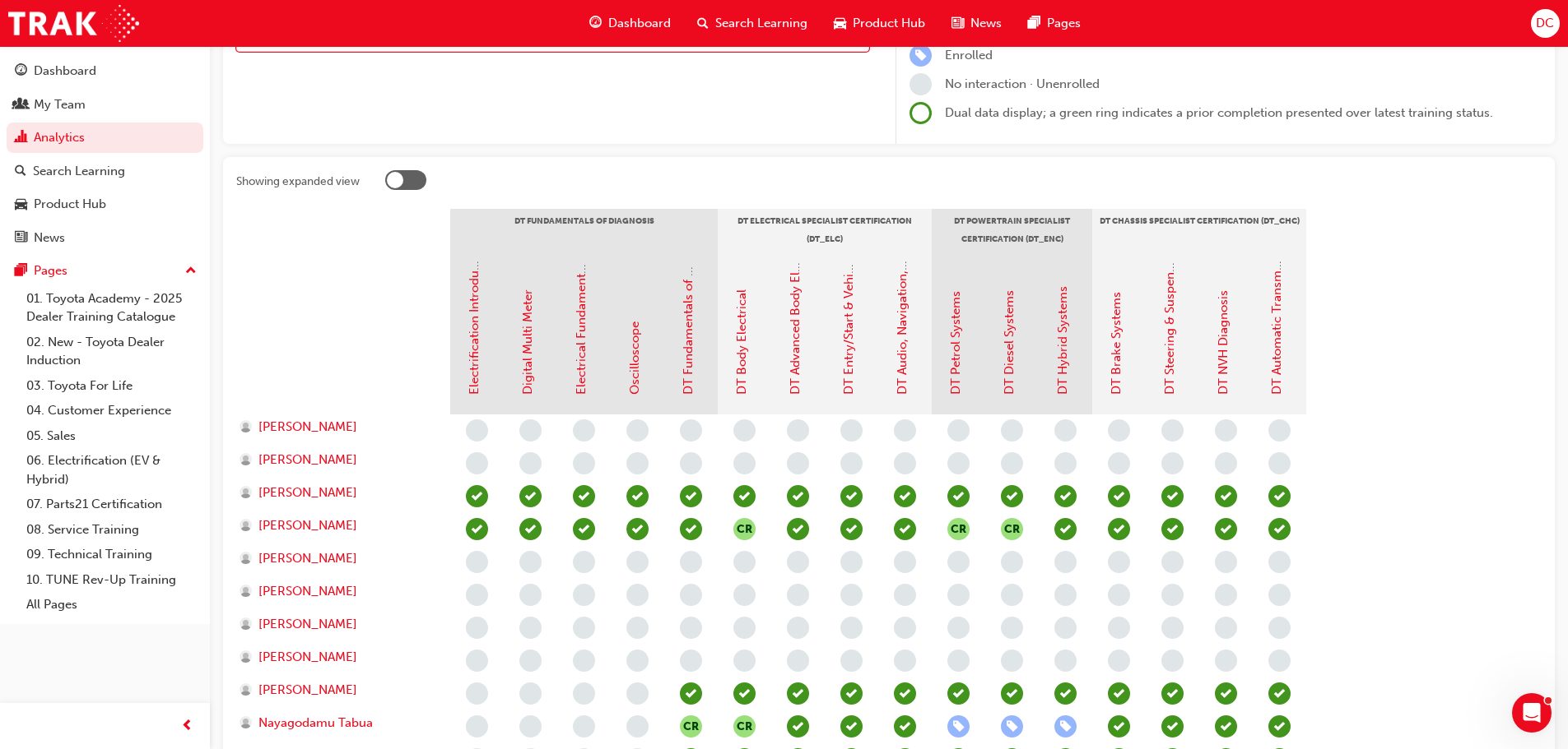
scroll to position [247, 0]
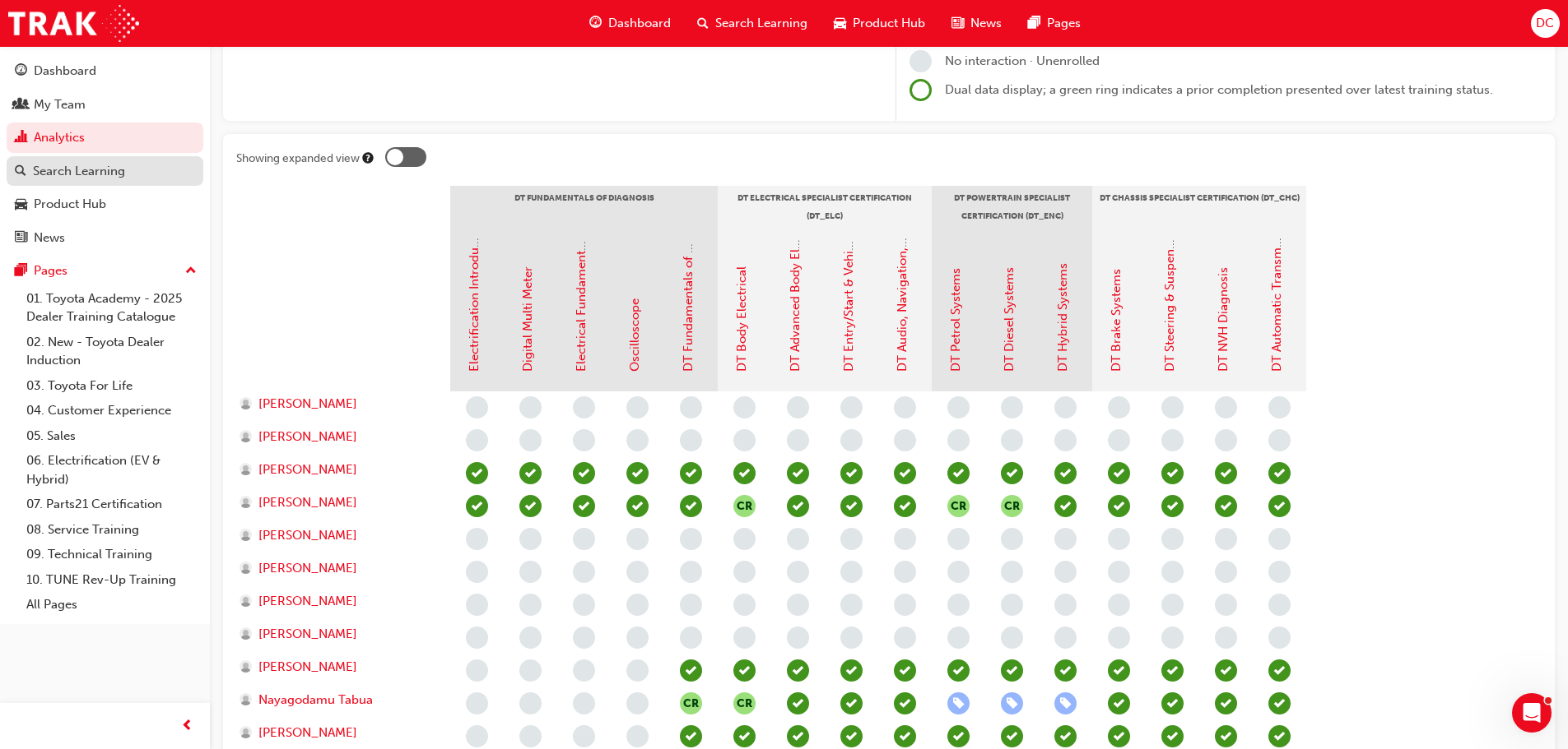
click at [96, 178] on div "Search Learning" at bounding box center [78, 171] width 92 height 19
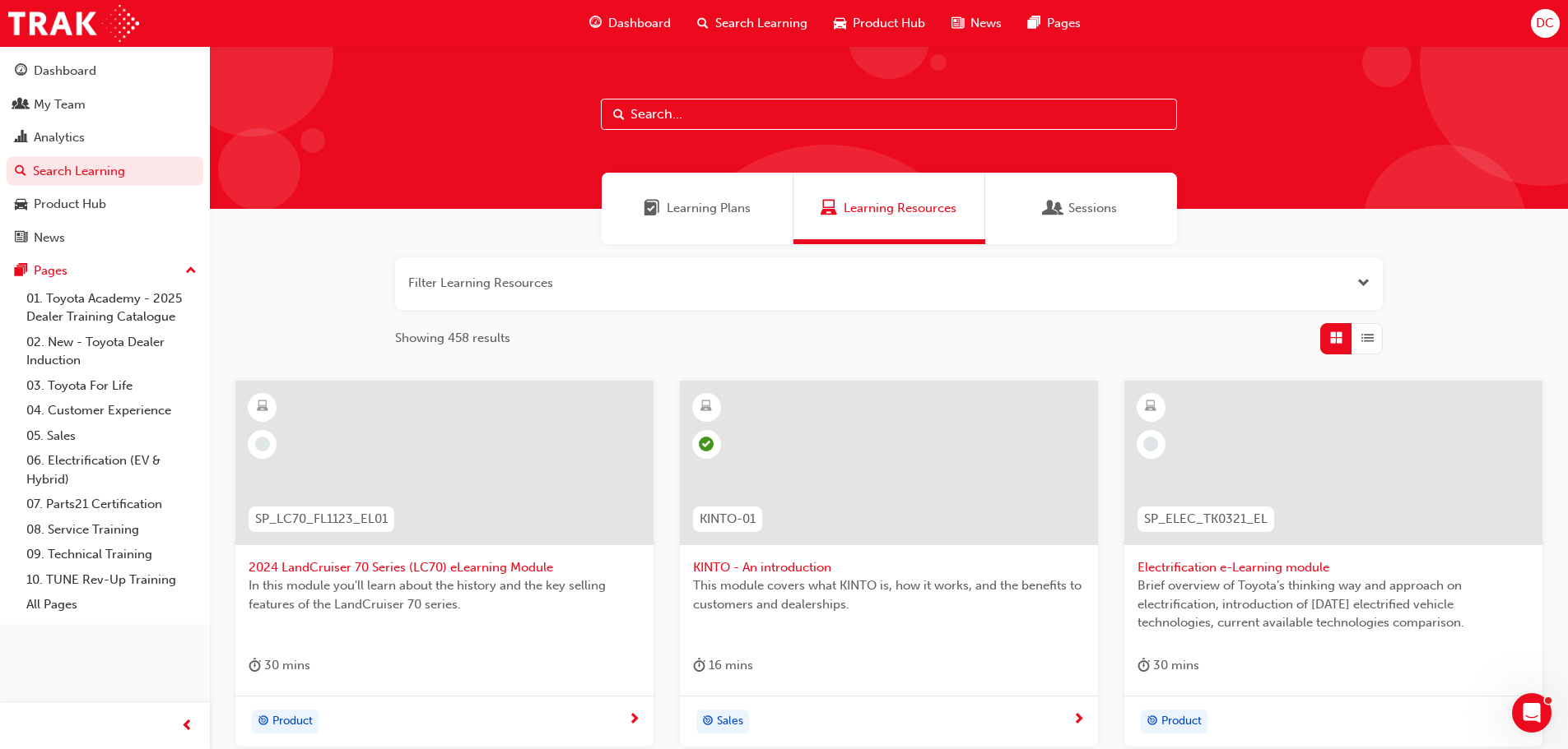
click at [666, 118] on input "text" at bounding box center [889, 115] width 576 height 32
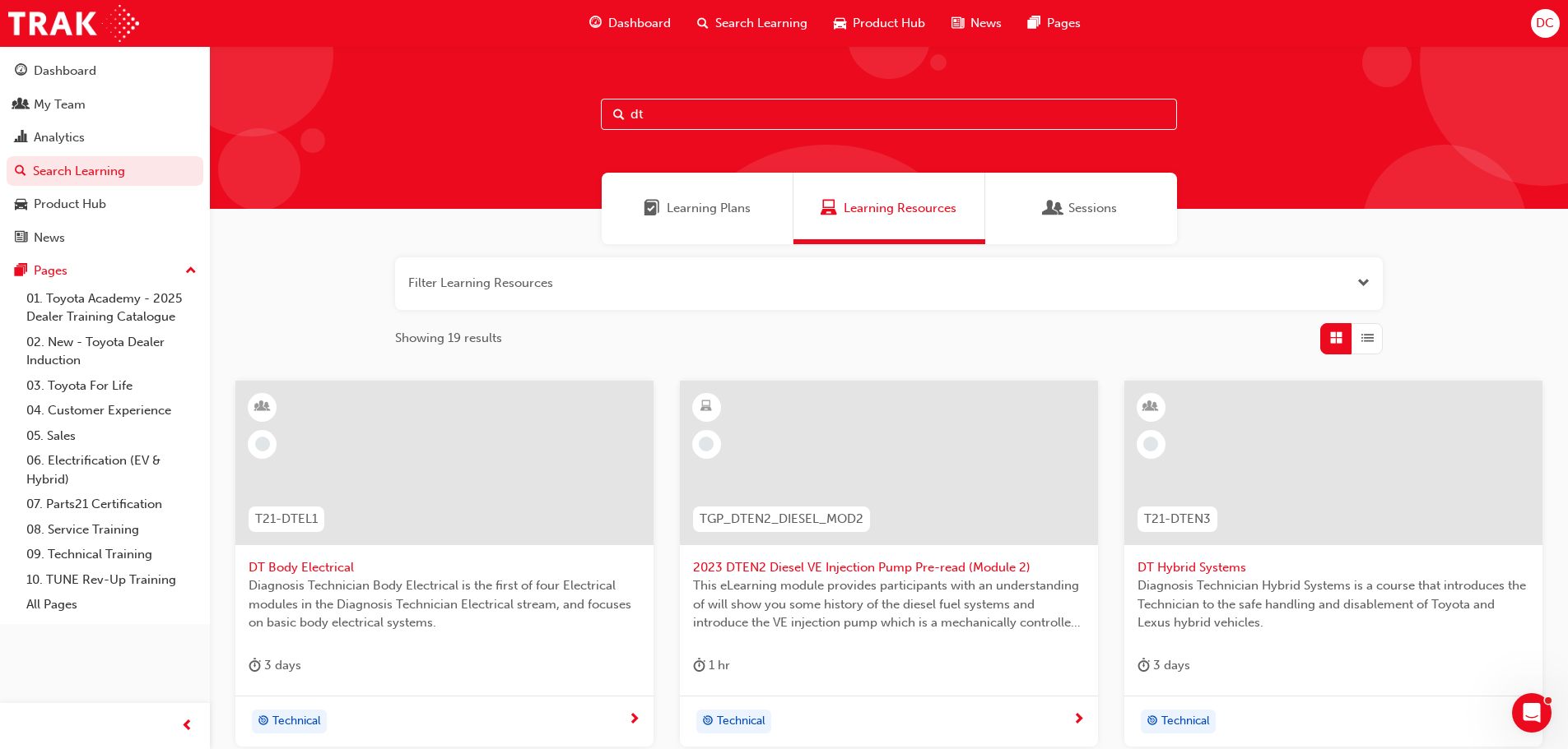
click at [712, 205] on span "Learning Plans" at bounding box center [708, 208] width 84 height 19
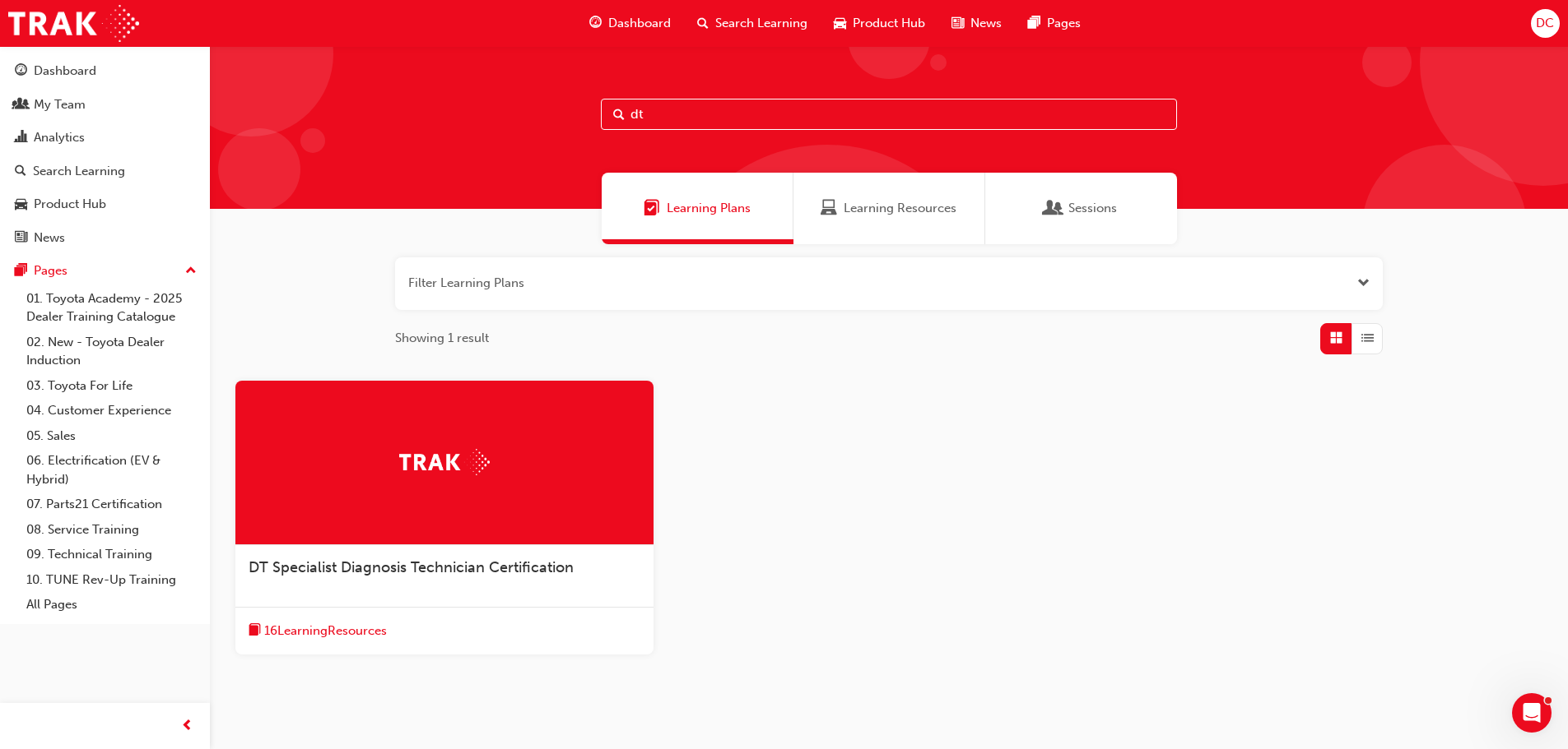
click at [870, 207] on span "Learning Resources" at bounding box center [900, 208] width 113 height 19
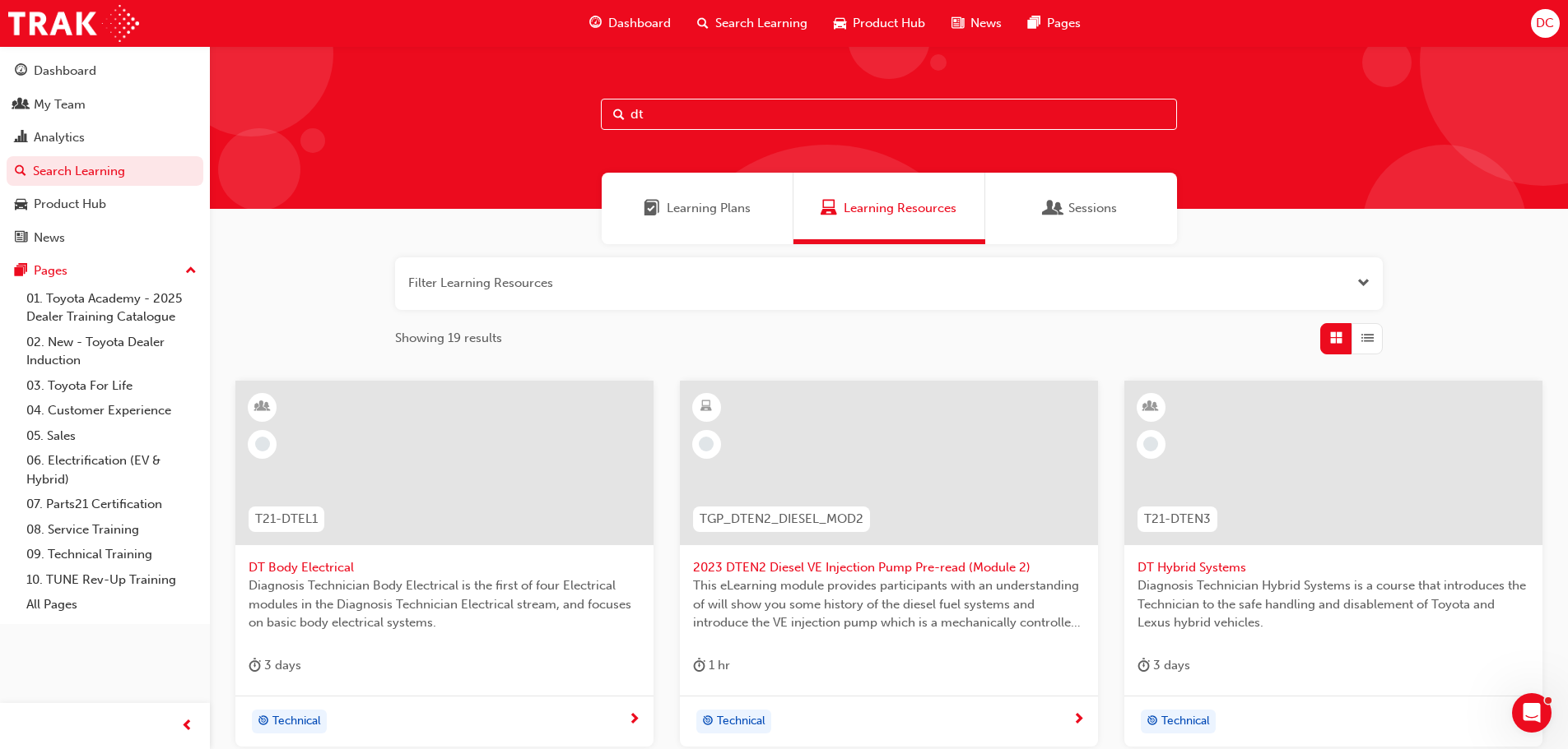
click at [1359, 288] on span "Open the filter" at bounding box center [1363, 283] width 12 height 19
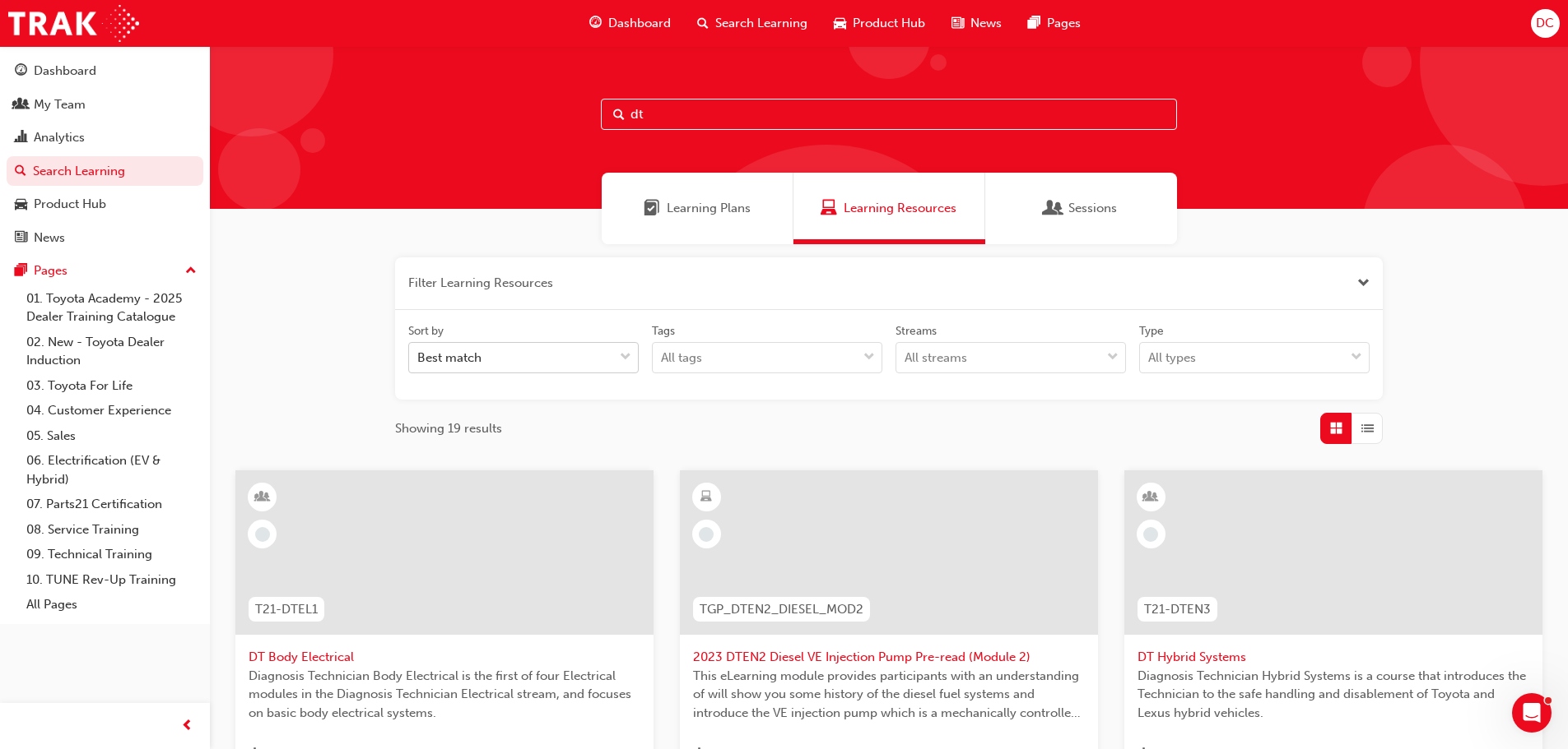
click at [628, 359] on span "down-icon" at bounding box center [626, 358] width 12 height 22
click at [419, 359] on input "Sort by Best match" at bounding box center [418, 358] width 2 height 14
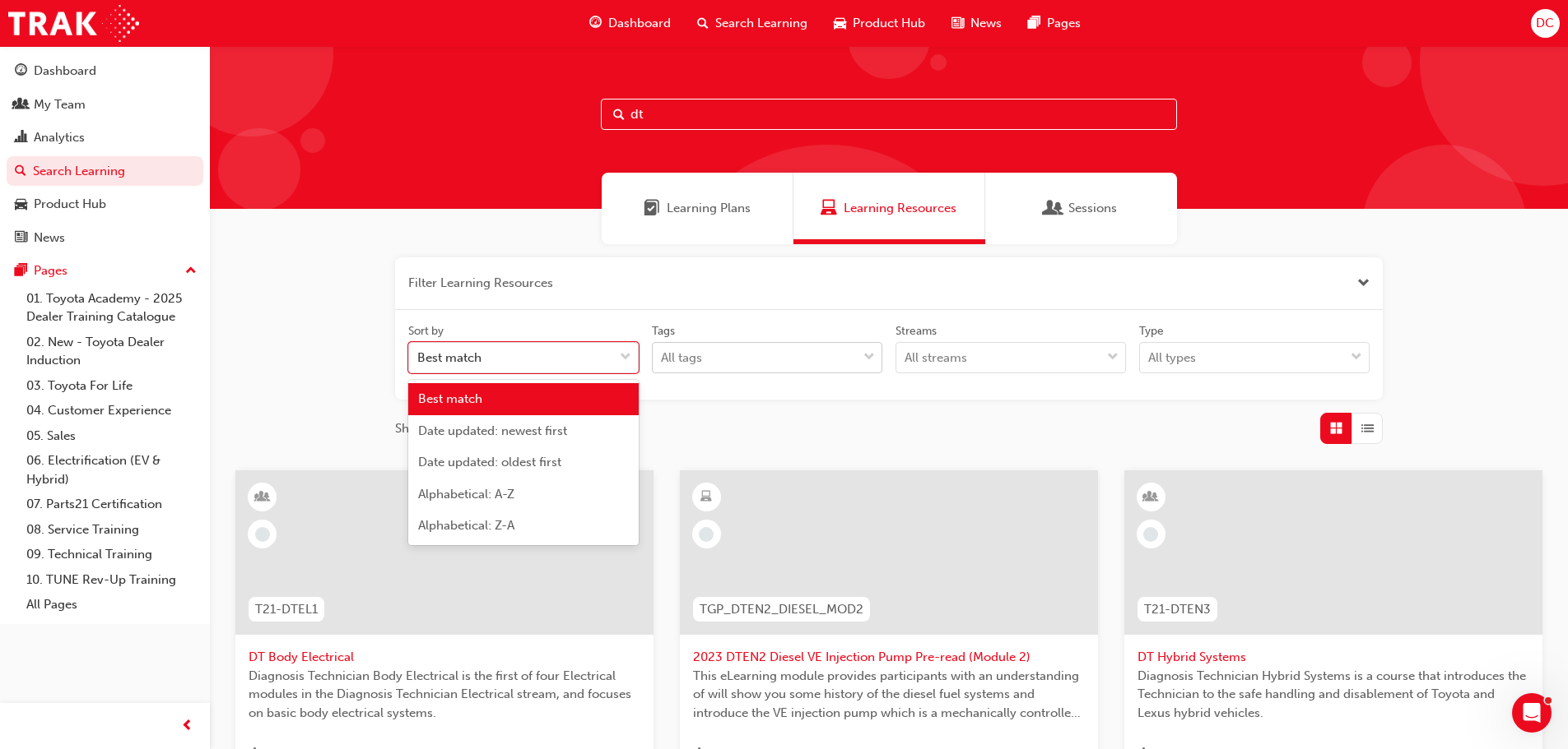
click at [735, 357] on div "All tags" at bounding box center [754, 358] width 204 height 29
click at [662, 357] on input "Tags All tags" at bounding box center [661, 358] width 2 height 14
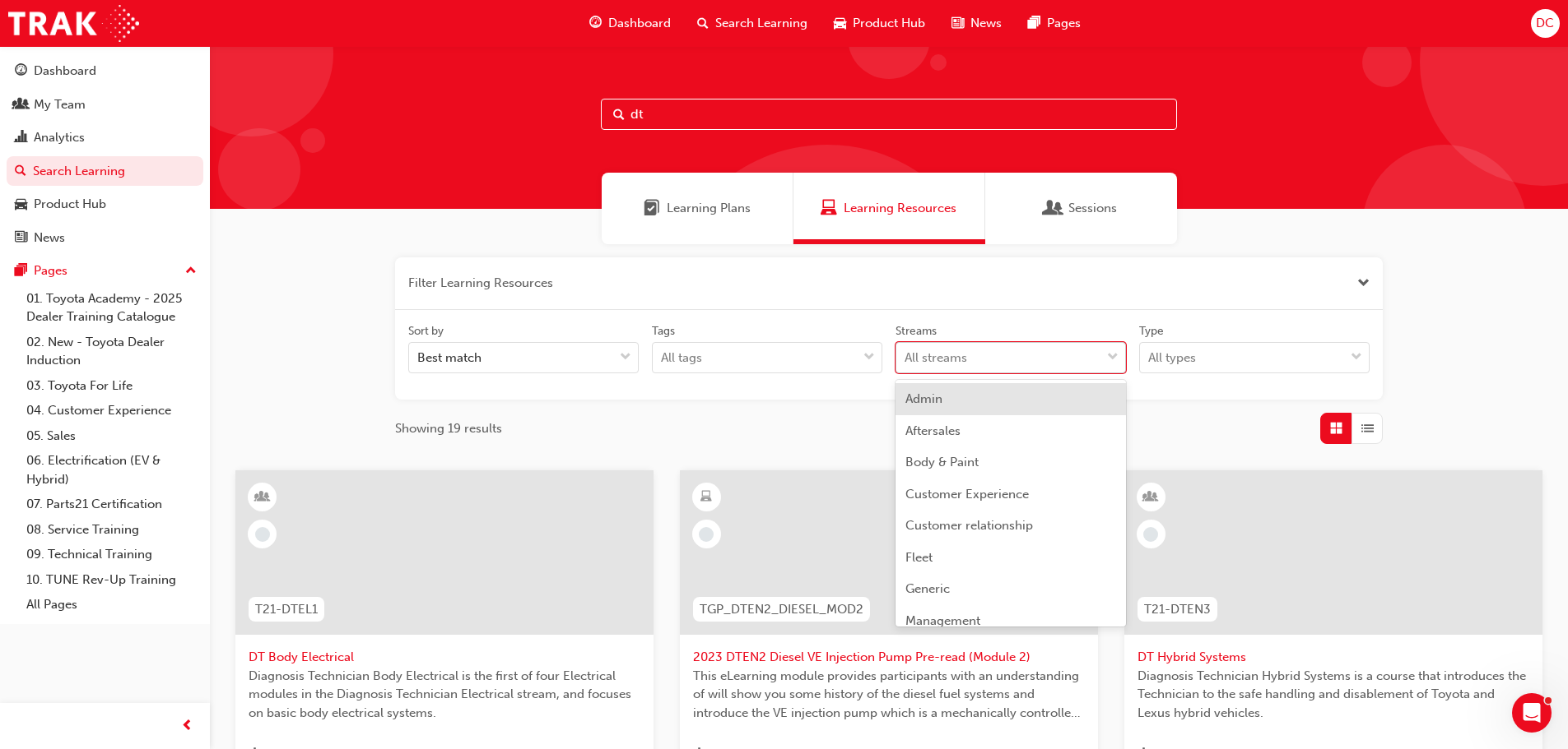
click at [898, 359] on div "All streams" at bounding box center [999, 358] width 204 height 29
click at [905, 359] on input "Streams option Admin focused, 1 of 23. 23 results available. Use Up and Down to…" at bounding box center [906, 358] width 2 height 14
click at [970, 430] on div "Aftersales" at bounding box center [1010, 431] width 230 height 32
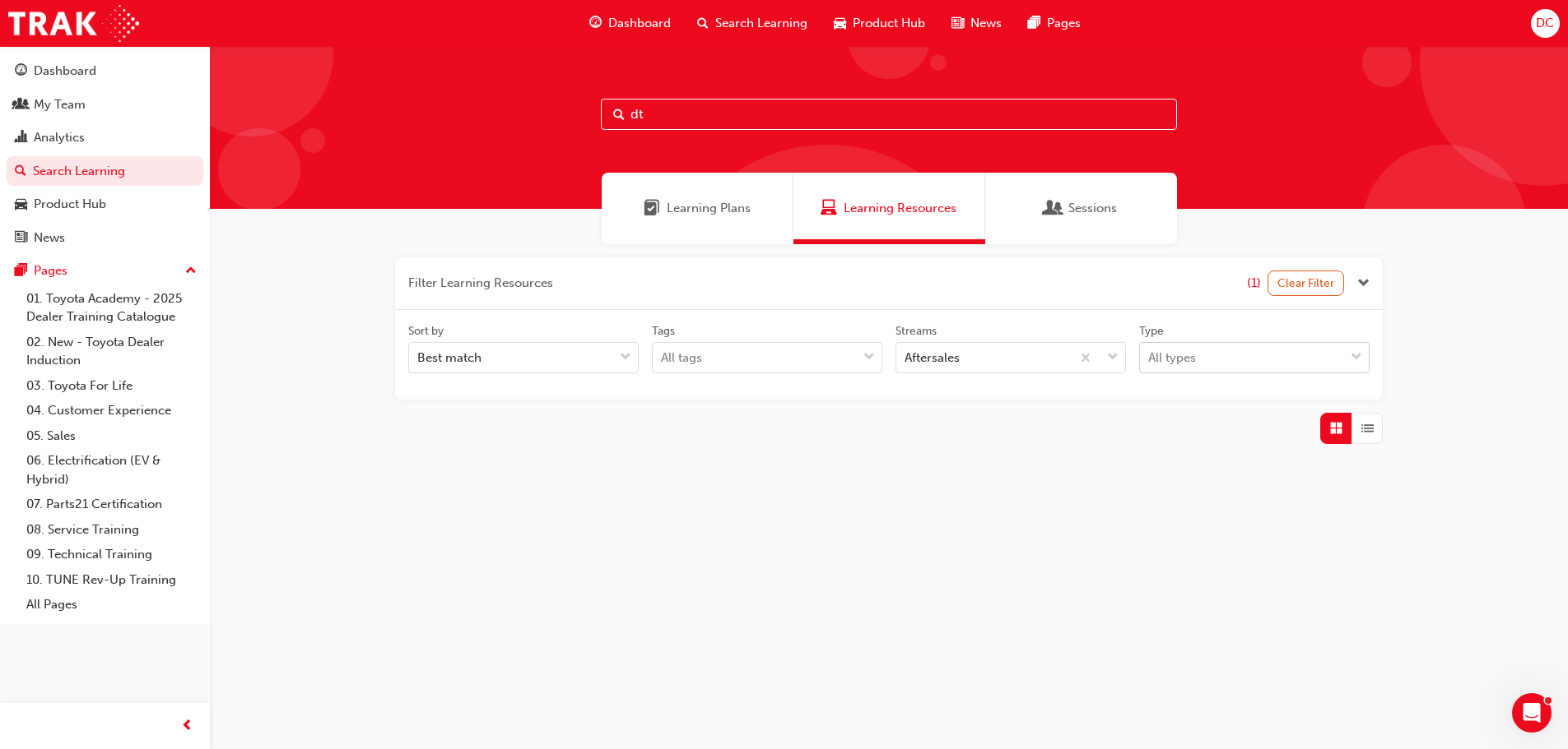
click at [1176, 359] on div "All types" at bounding box center [1172, 358] width 47 height 19
click at [1150, 359] on input "Type All types" at bounding box center [1149, 358] width 2 height 14
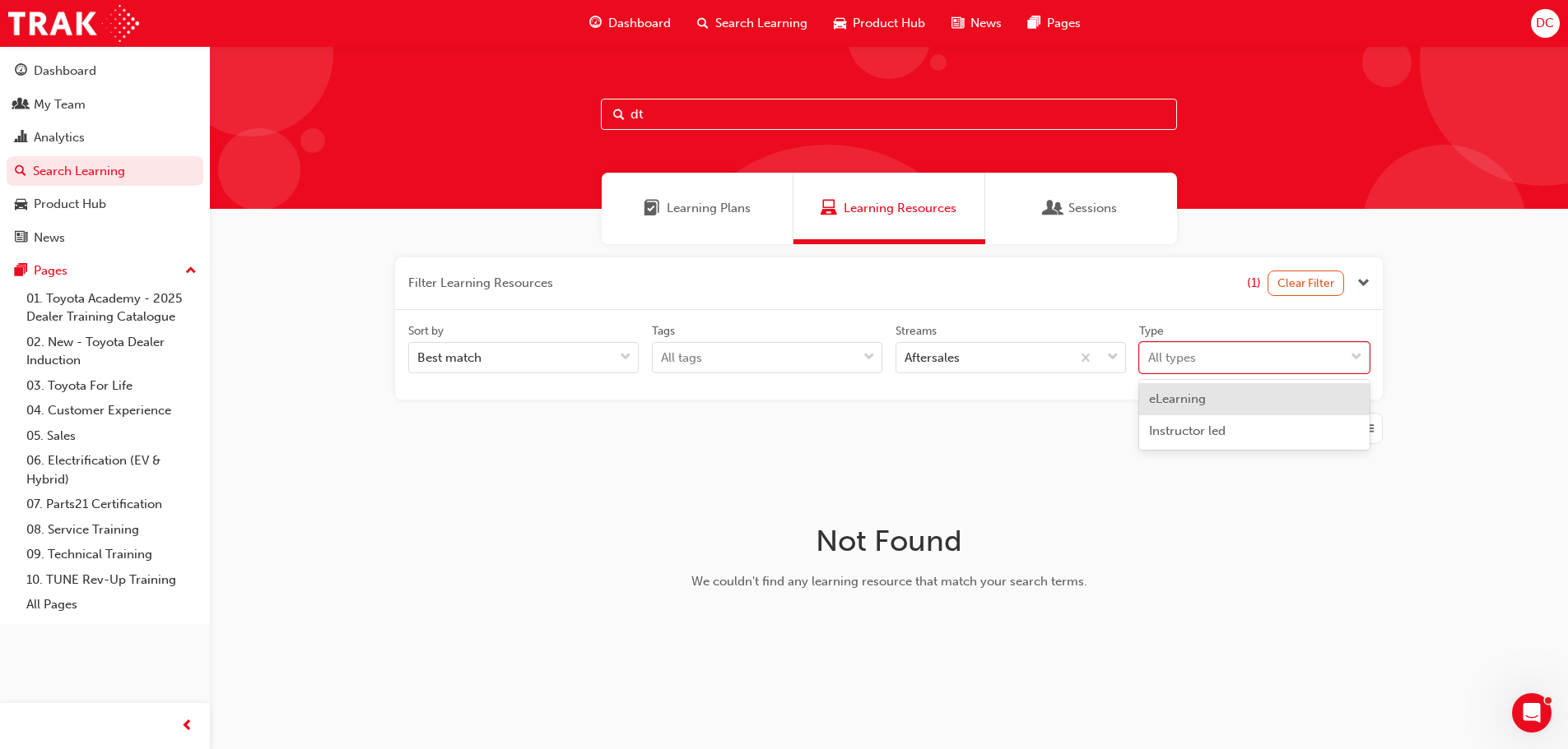
click at [1186, 405] on span "eLearning" at bounding box center [1176, 398] width 56 height 15
drag, startPoint x: 661, startPoint y: 112, endPoint x: 594, endPoint y: 116, distance: 67.1
click at [594, 116] on div "dt" at bounding box center [889, 127] width 1358 height 163
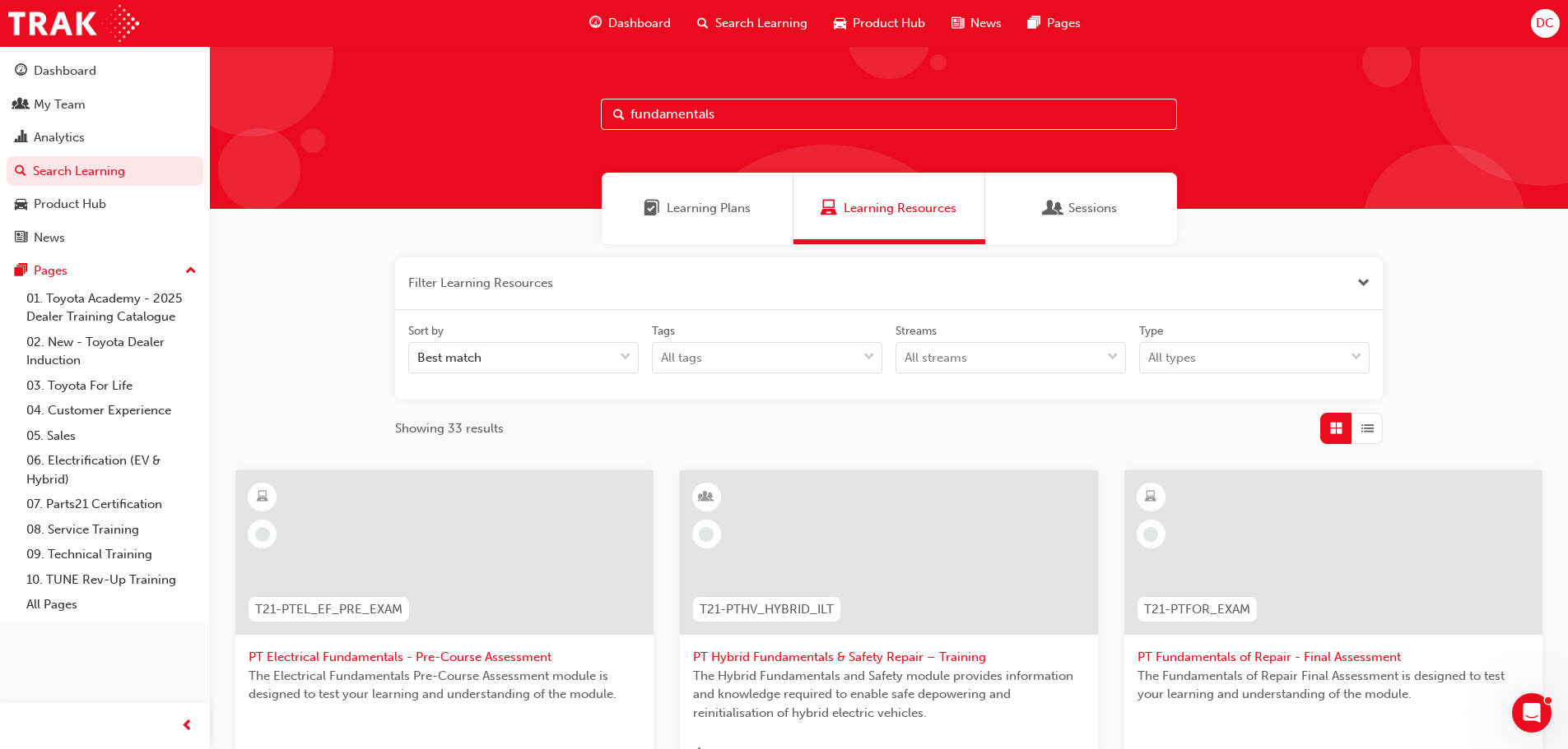
click at [631, 112] on input "fundamentals" at bounding box center [889, 115] width 576 height 32
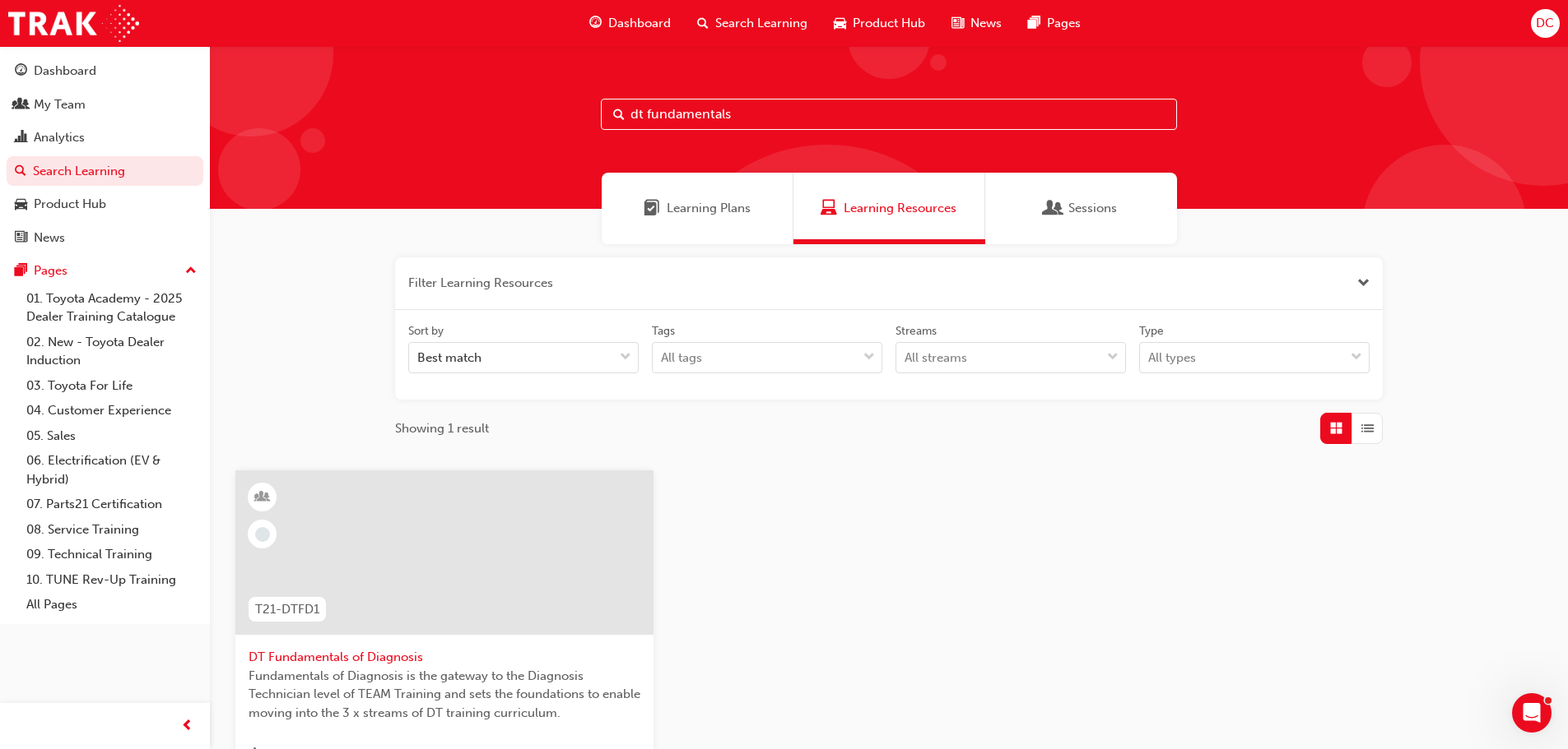
drag, startPoint x: 750, startPoint y: 116, endPoint x: 492, endPoint y: 119, distance: 258.0
click at [492, 118] on div "dt fundamentals" at bounding box center [889, 127] width 1358 height 163
type input "electrification"
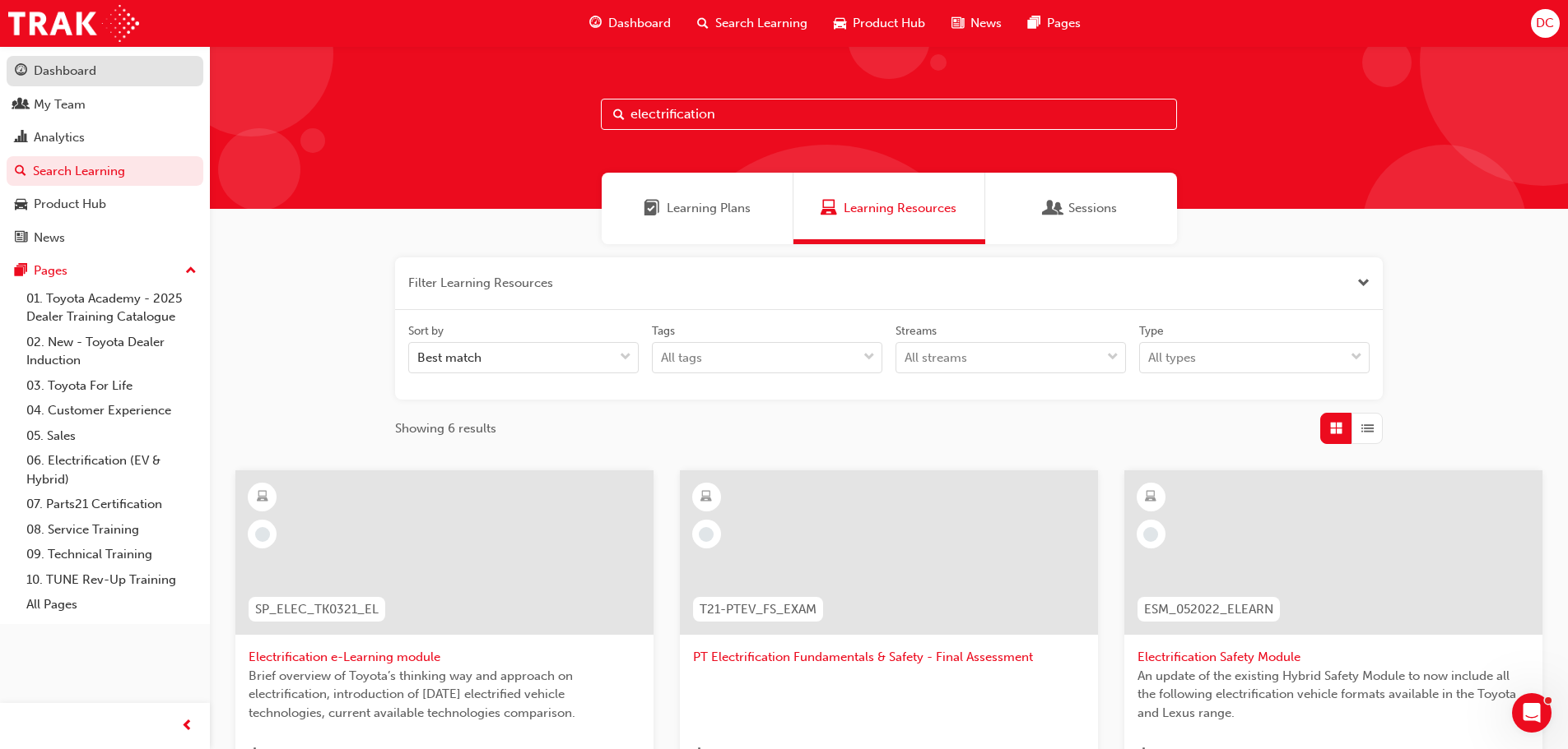
click at [40, 75] on div "Dashboard" at bounding box center [64, 70] width 62 height 19
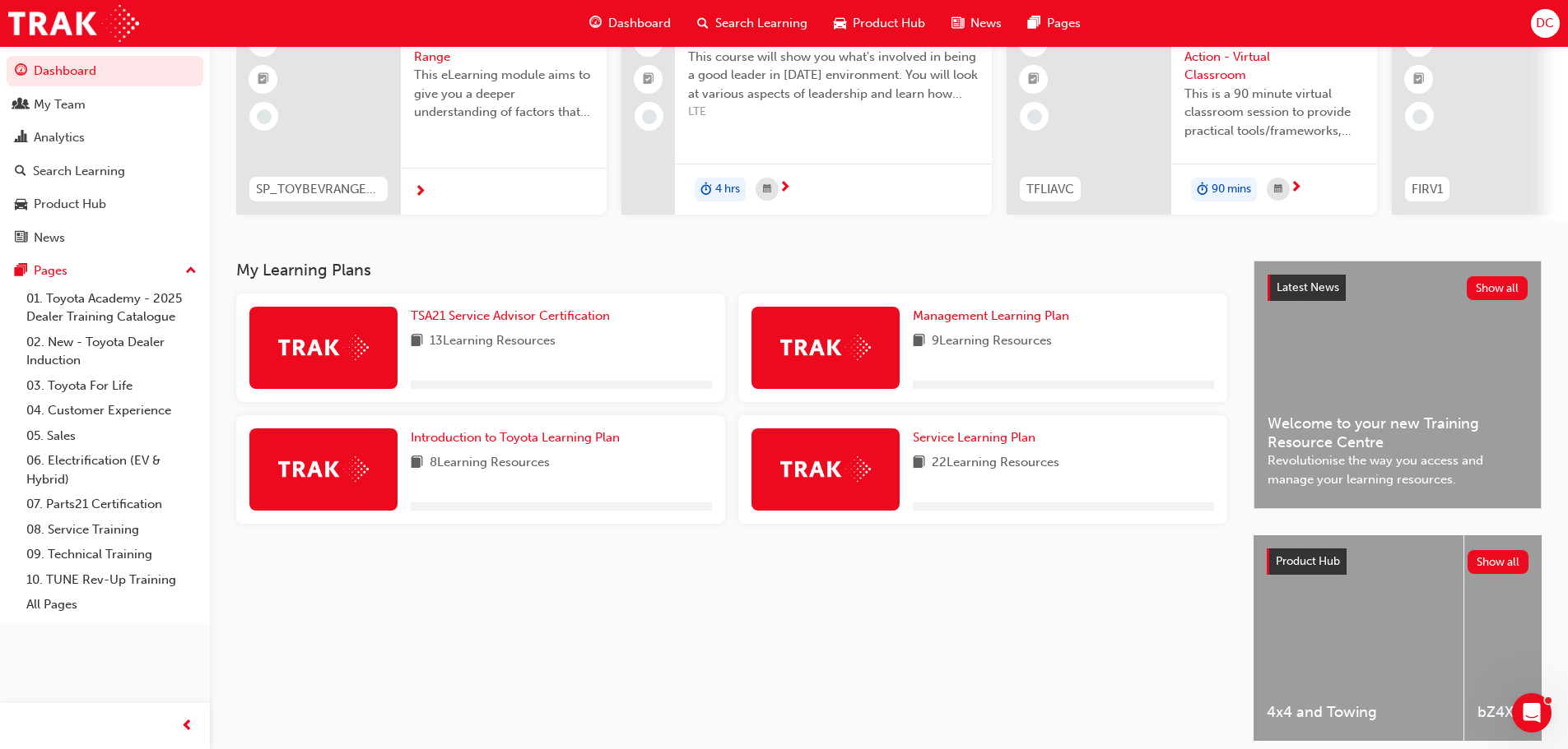
scroll to position [164, 0]
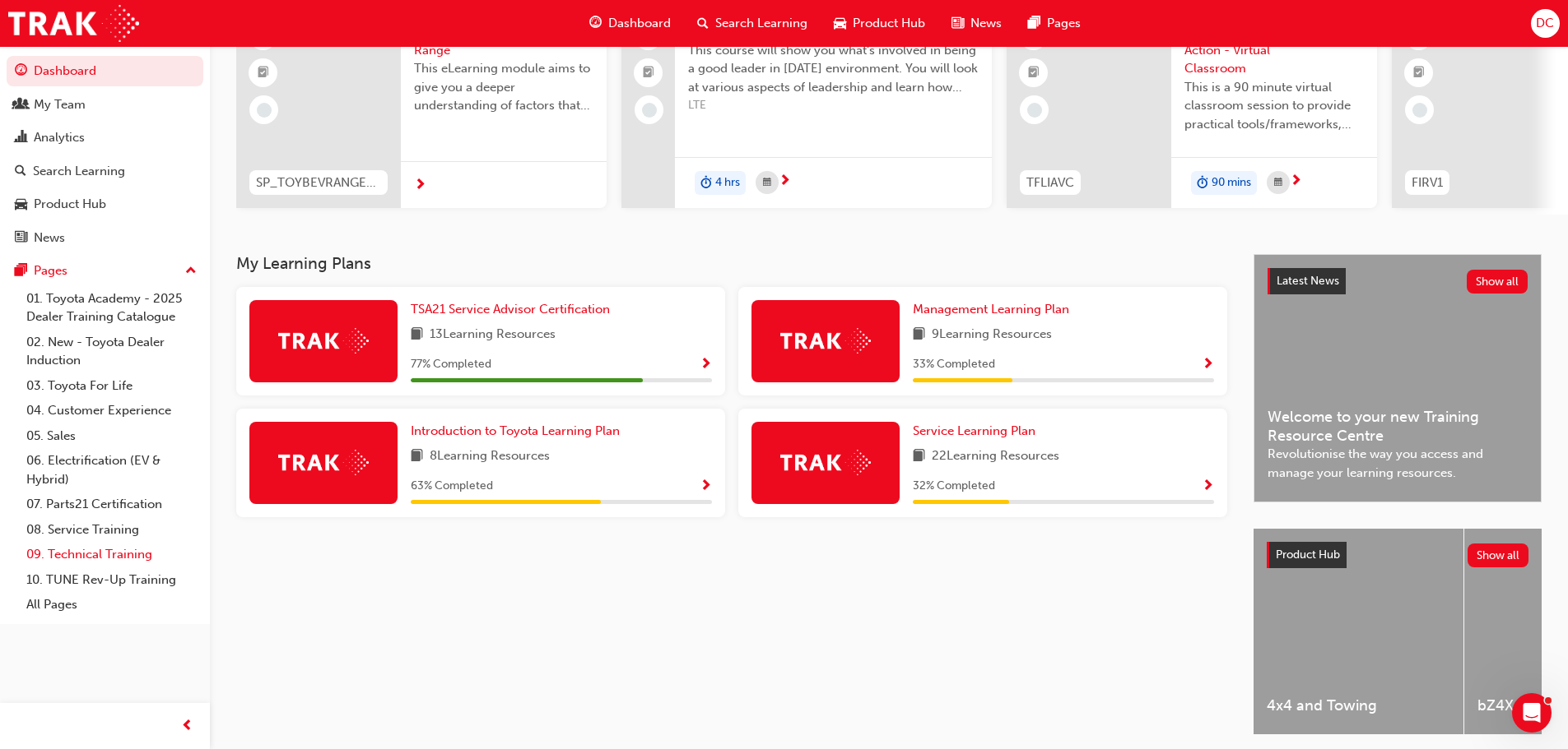
click at [87, 550] on link "09. Technical Training" at bounding box center [112, 555] width 184 height 26
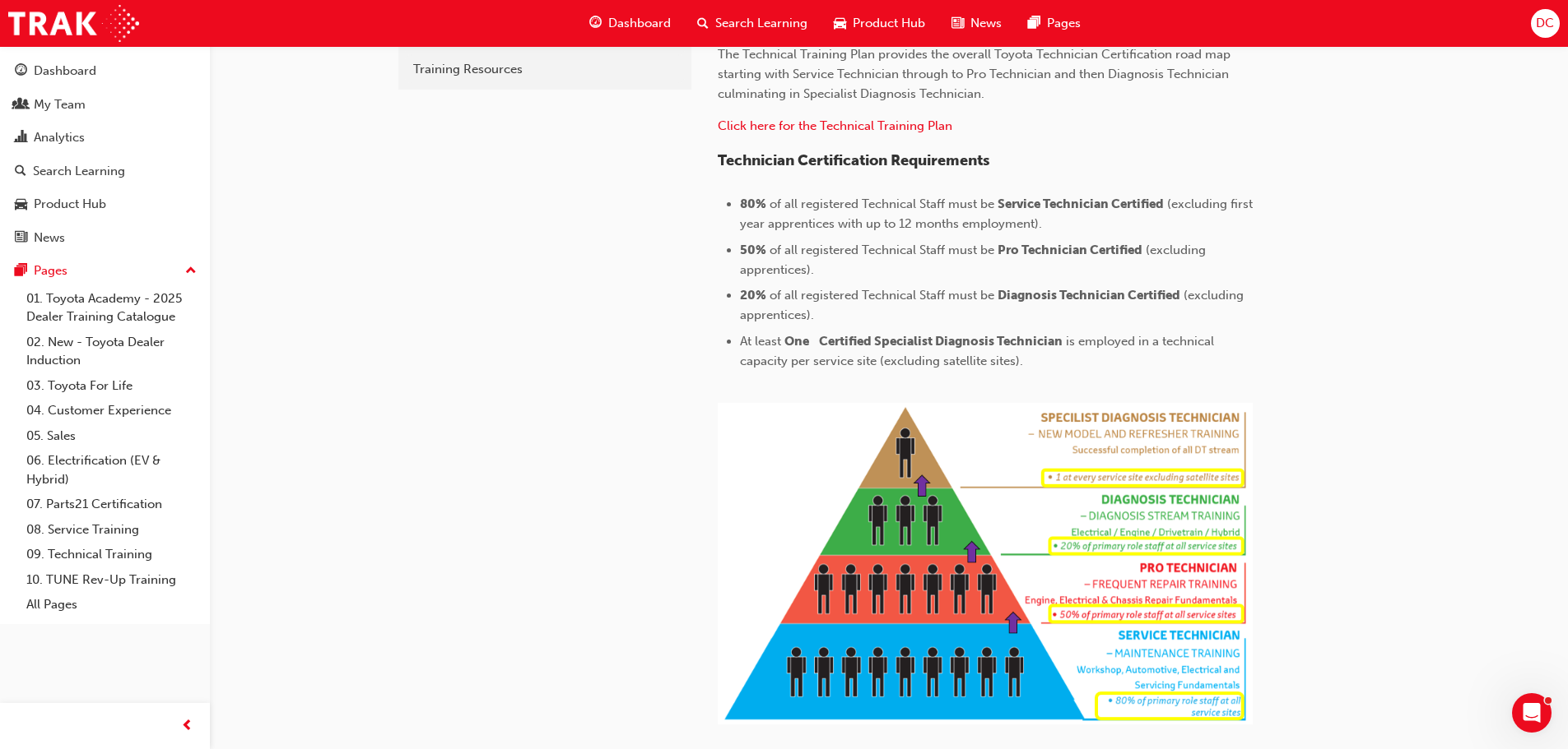
scroll to position [658, 0]
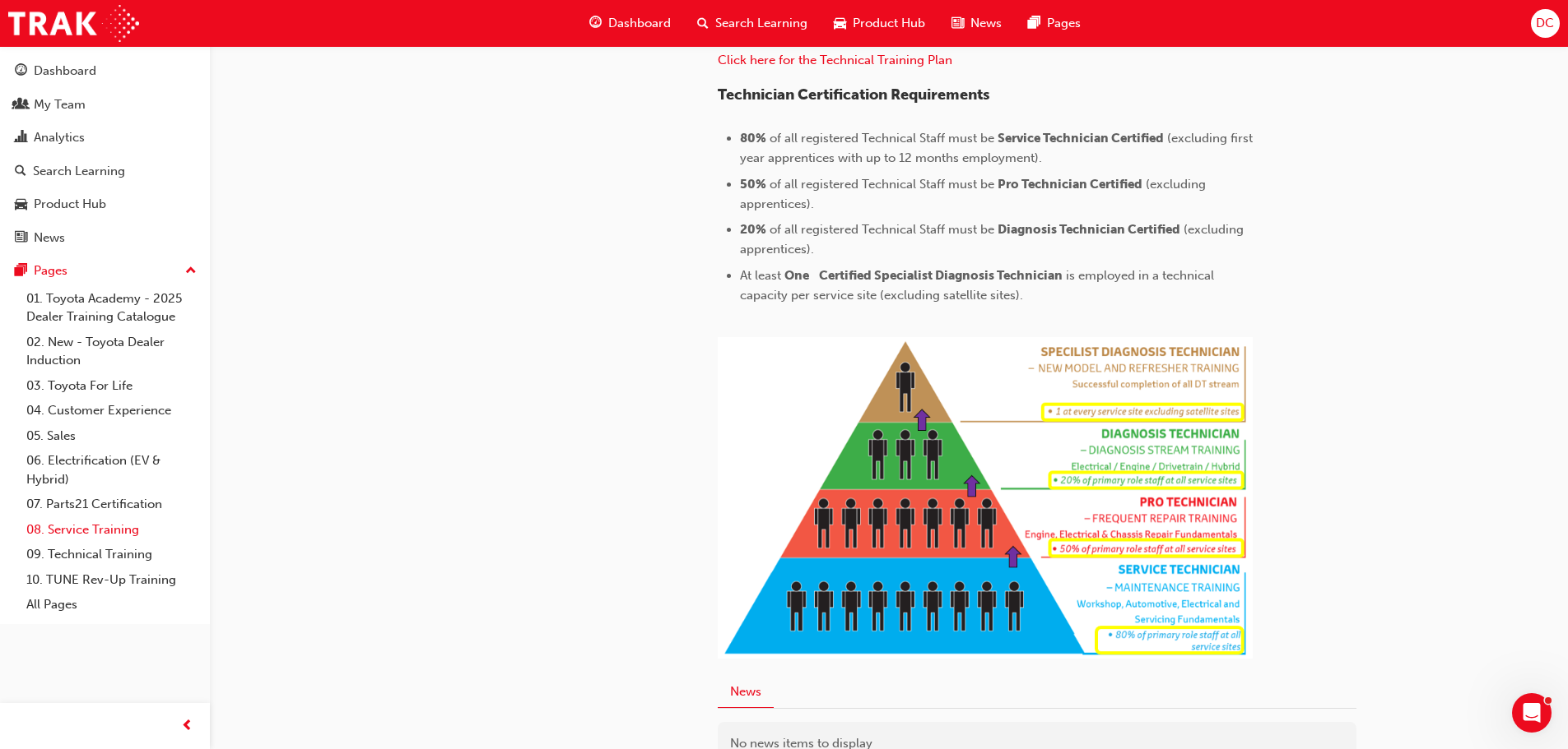
click at [125, 532] on link "08. Service Training" at bounding box center [112, 531] width 184 height 26
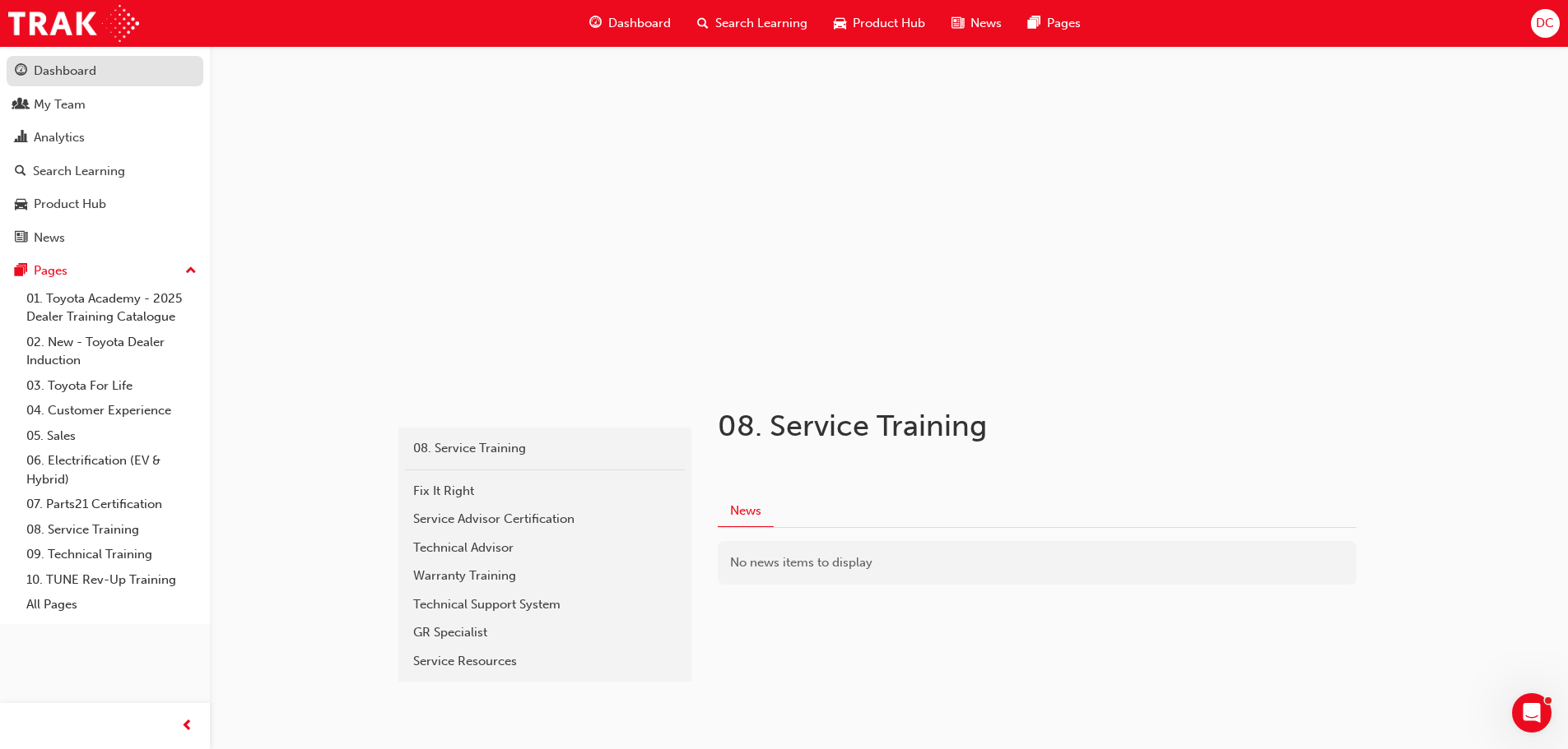
click at [86, 68] on div "Dashboard" at bounding box center [64, 70] width 62 height 19
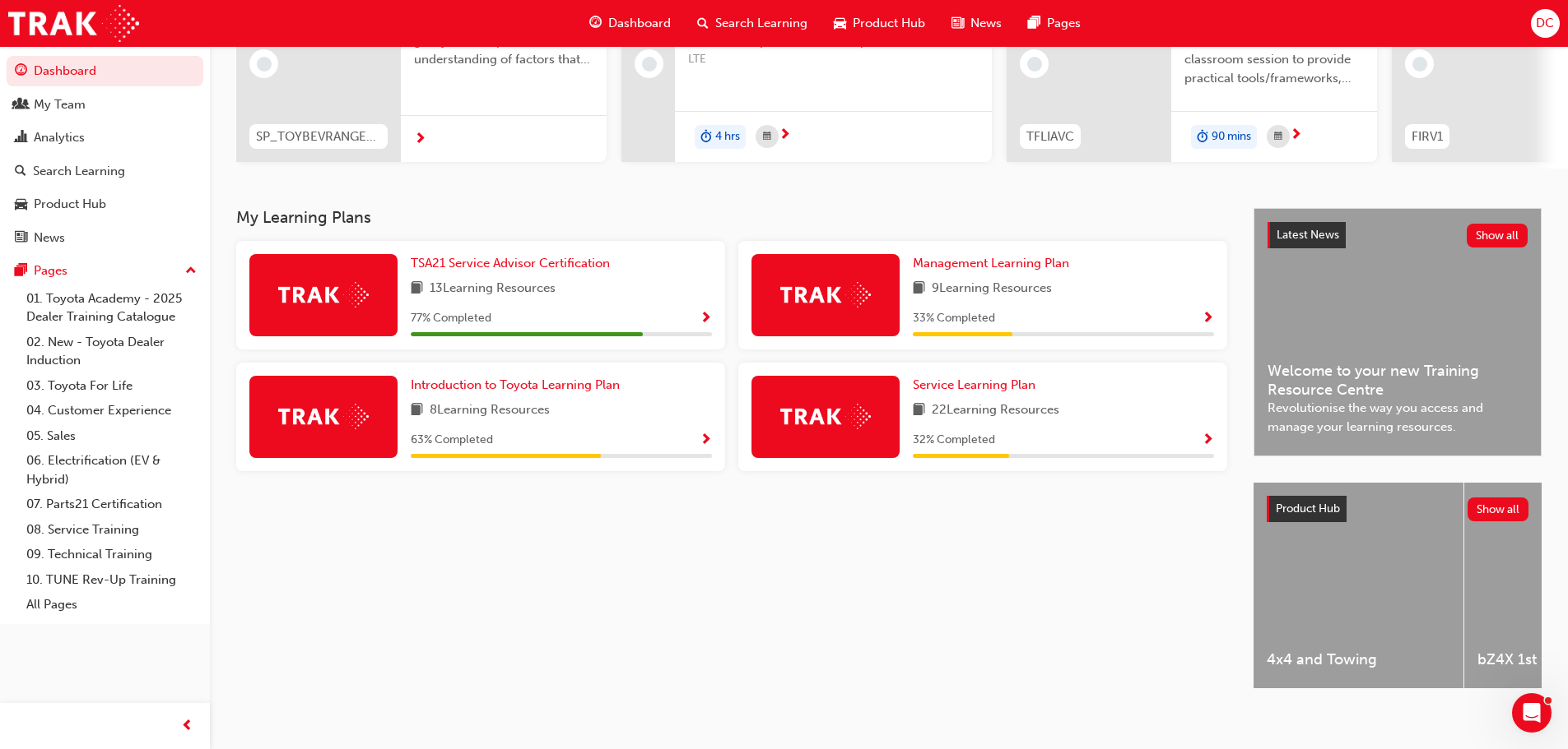
scroll to position [233, 0]
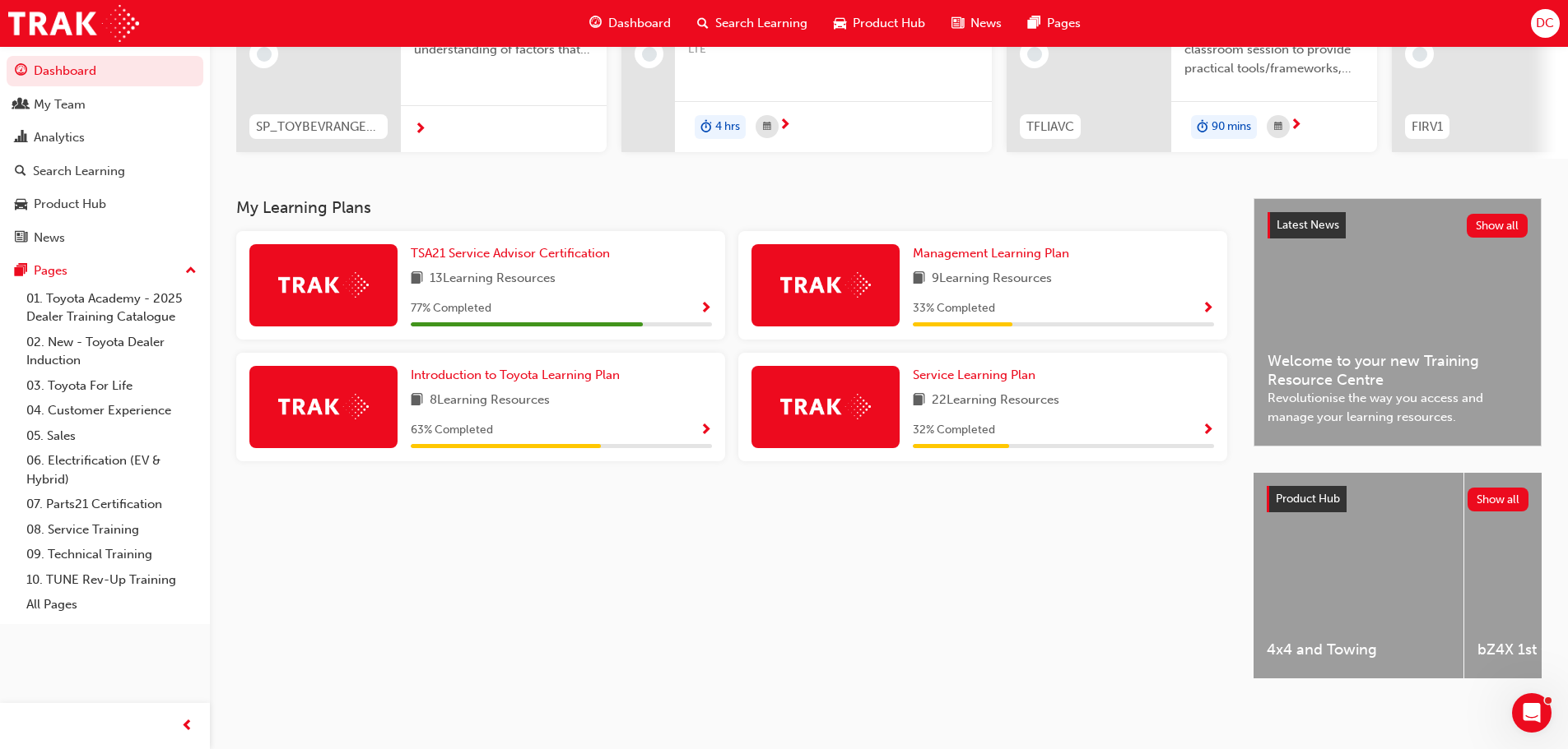
click at [1213, 424] on span "Show Progress" at bounding box center [1207, 431] width 12 height 15
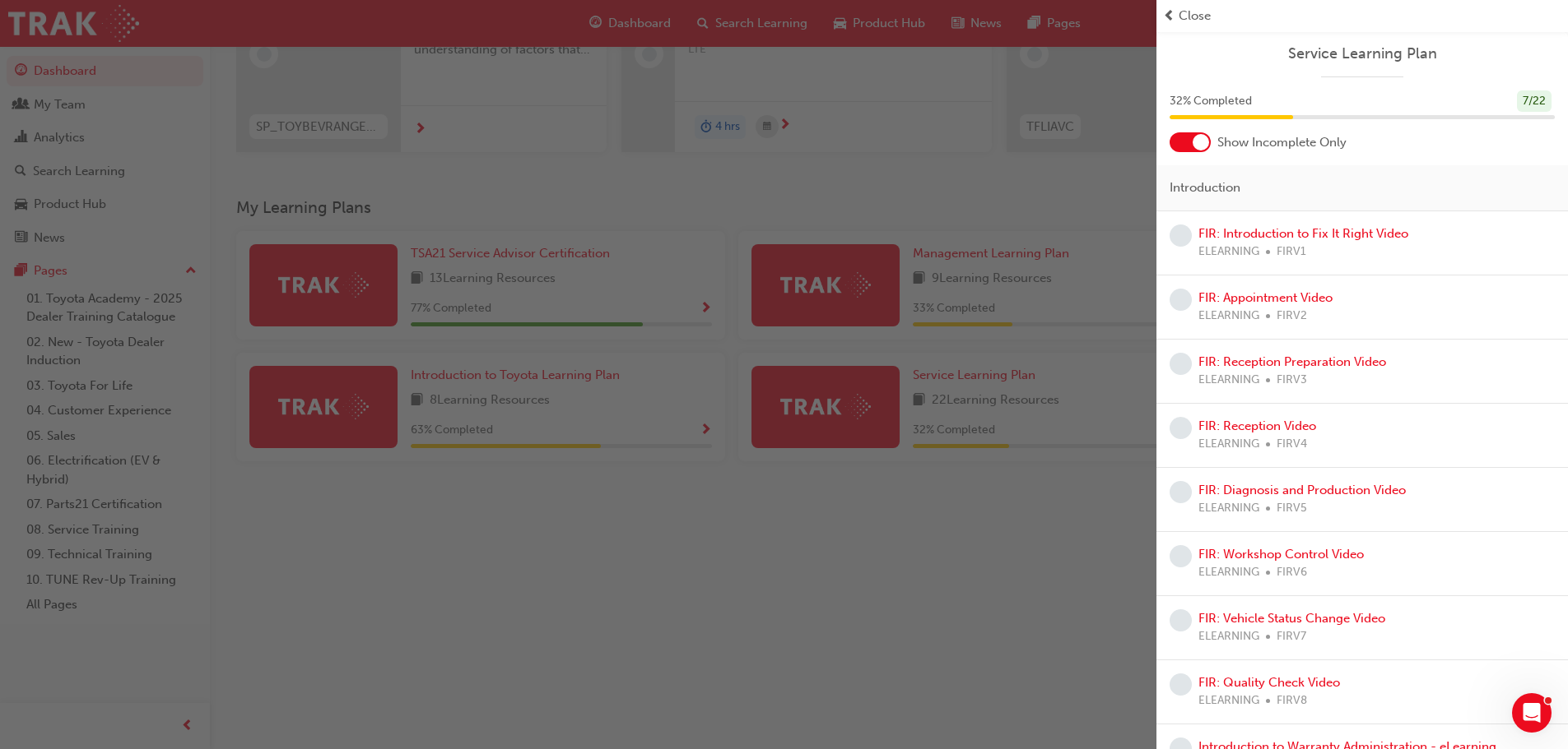
click at [1180, 17] on span "Close" at bounding box center [1194, 16] width 32 height 19
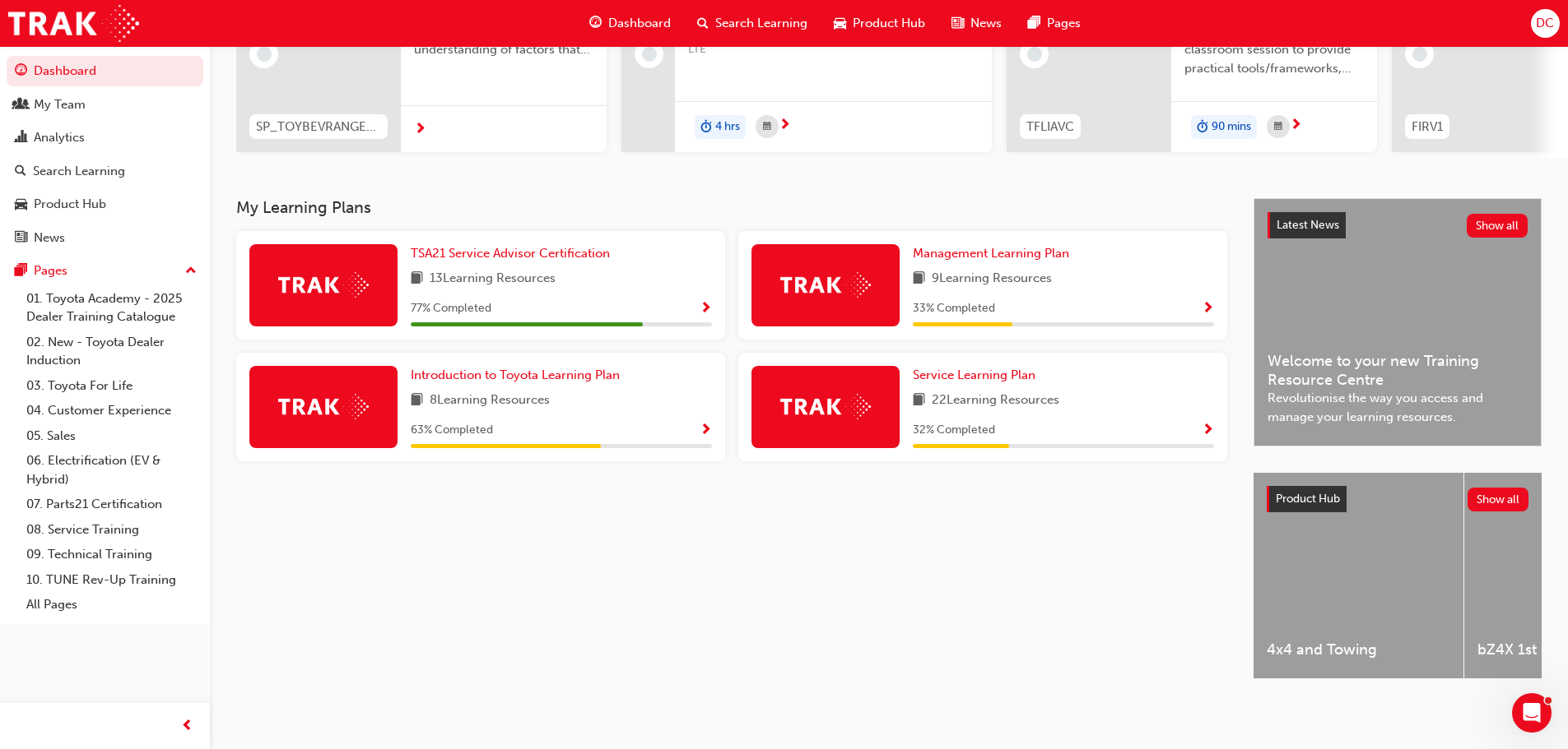
scroll to position [0, 0]
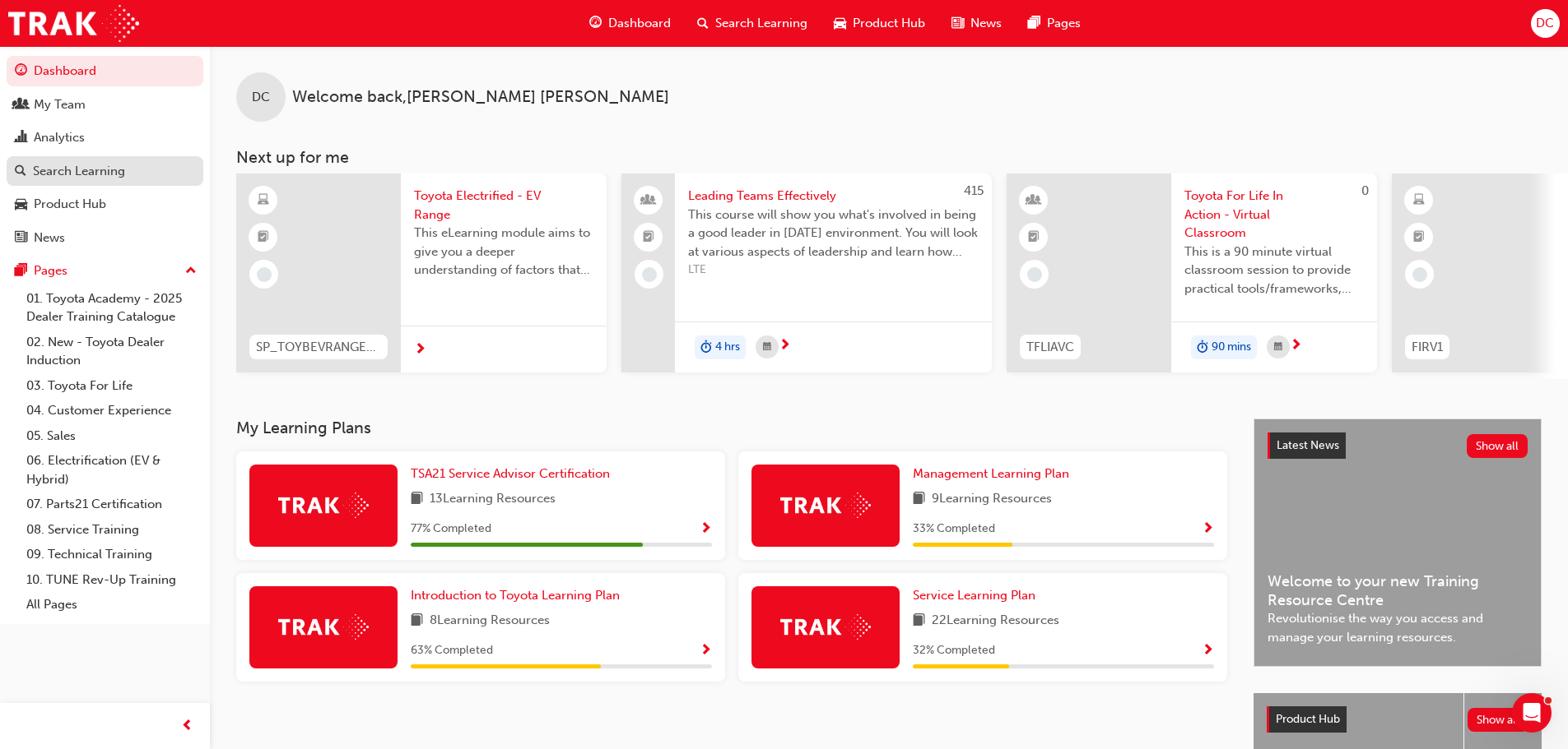
click at [77, 167] on div "Search Learning" at bounding box center [78, 171] width 92 height 19
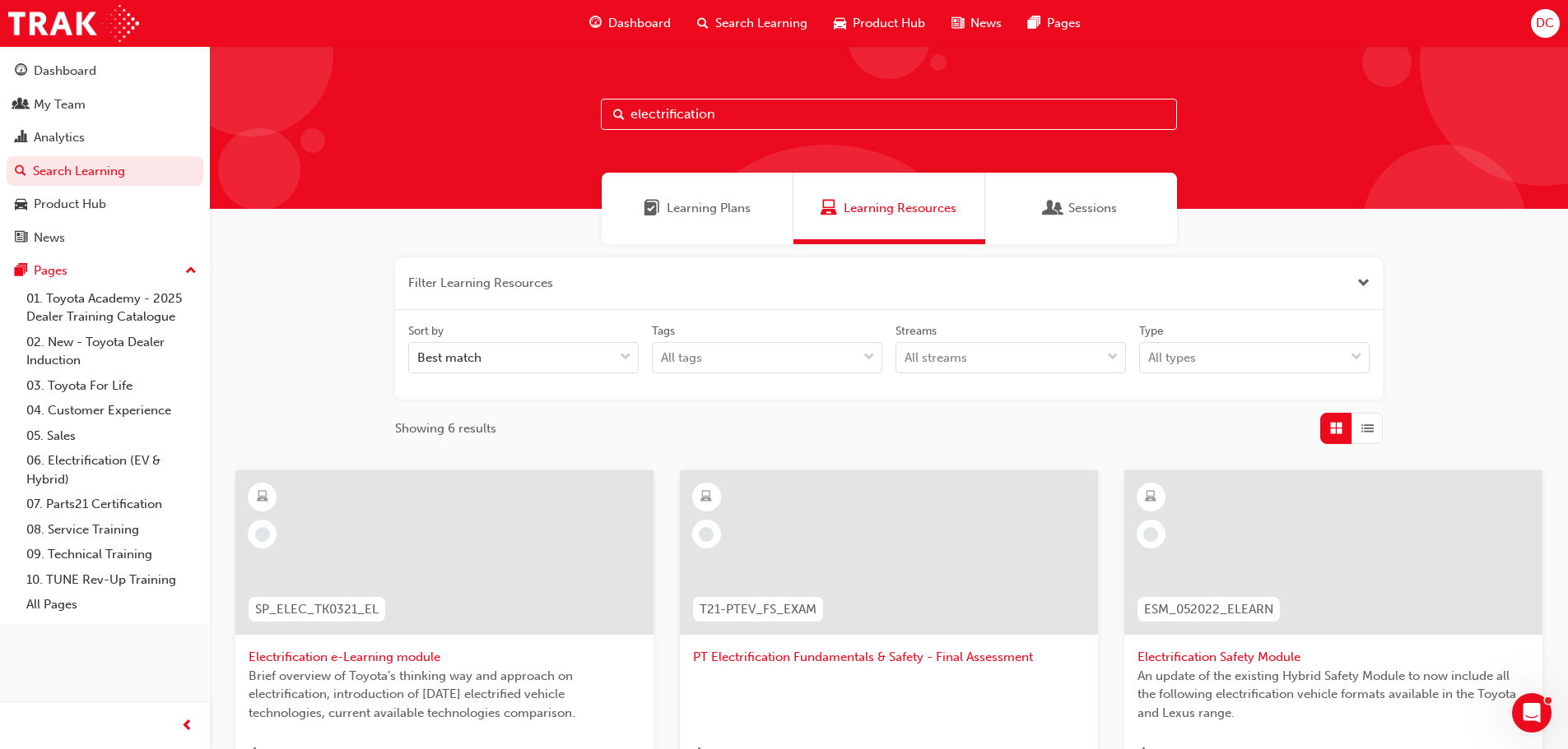
click at [722, 117] on input "electrification" at bounding box center [889, 115] width 576 height 32
type input "electrification introduction"
